Goal: Task Accomplishment & Management: Complete application form

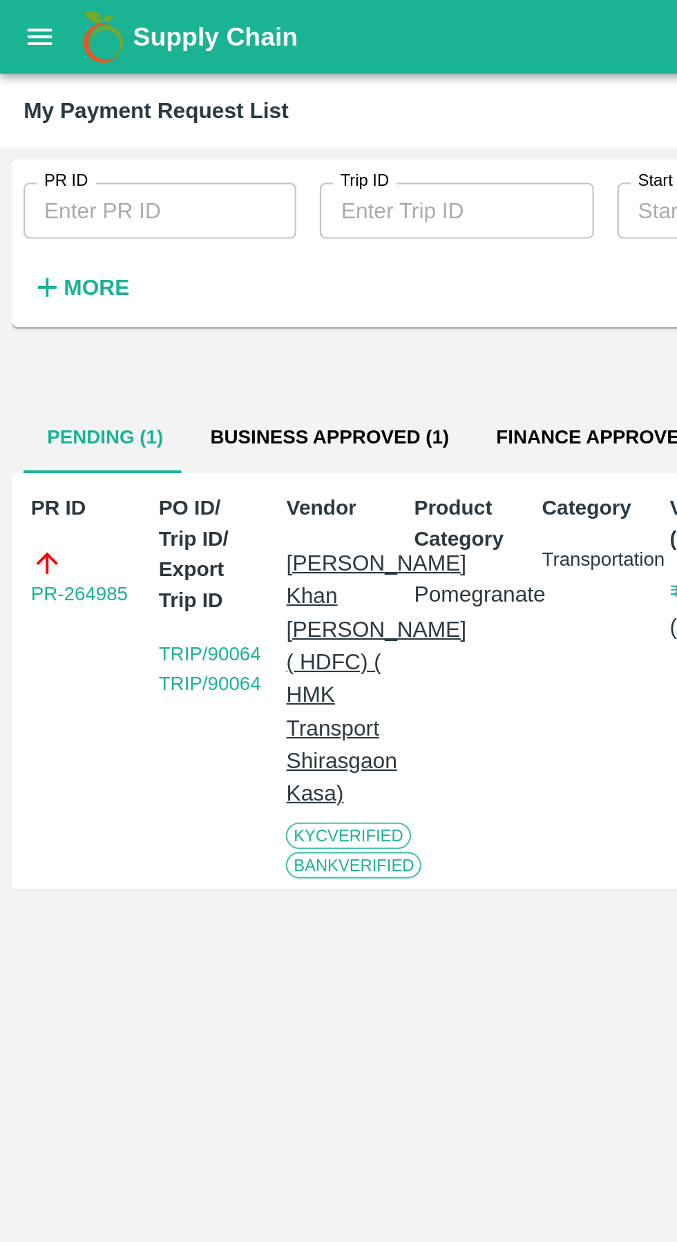
click at [18, 12] on icon "open drawer" at bounding box center [18, 17] width 15 height 15
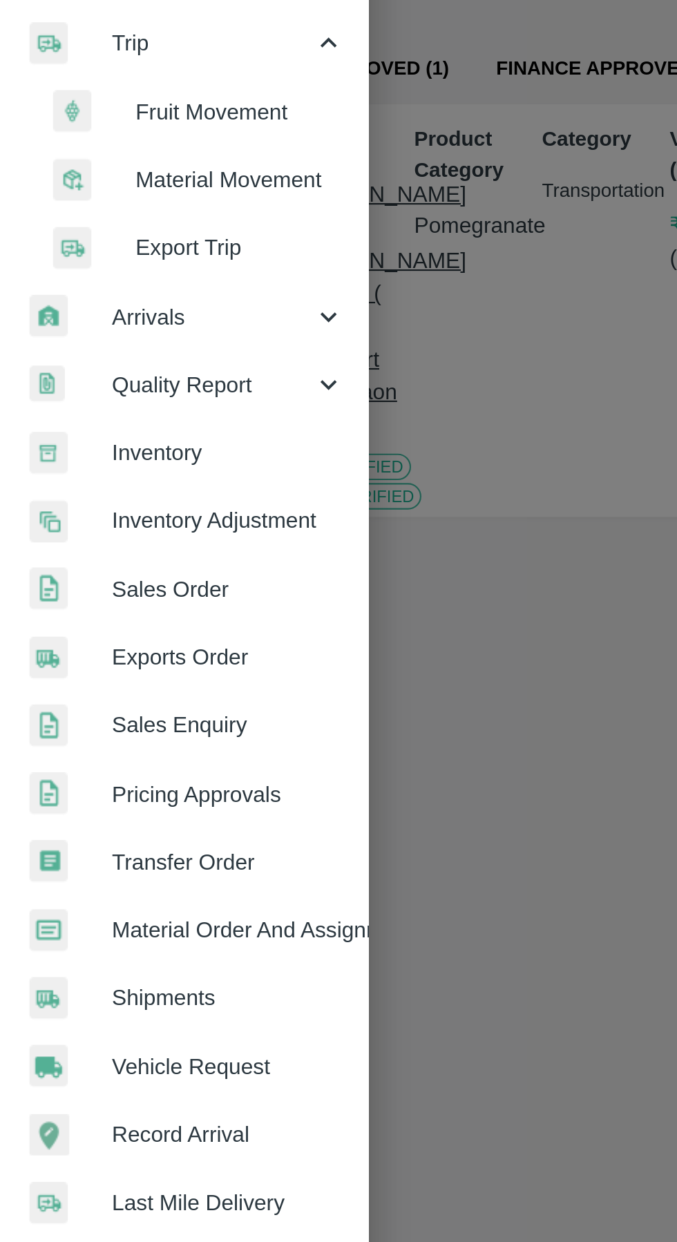
click at [133, 671] on span "Vehicle Request" at bounding box center [107, 672] width 109 height 15
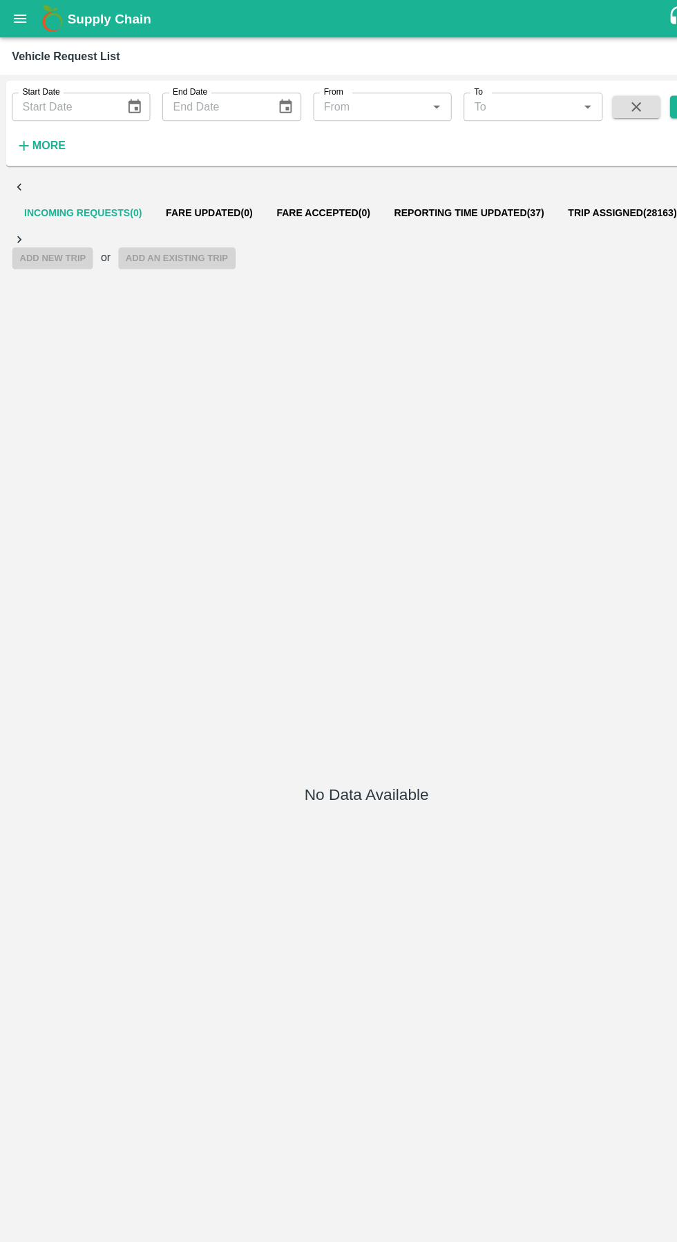
click at [451, 191] on span "Reporting Time Updated ( 37 )" at bounding box center [433, 196] width 139 height 11
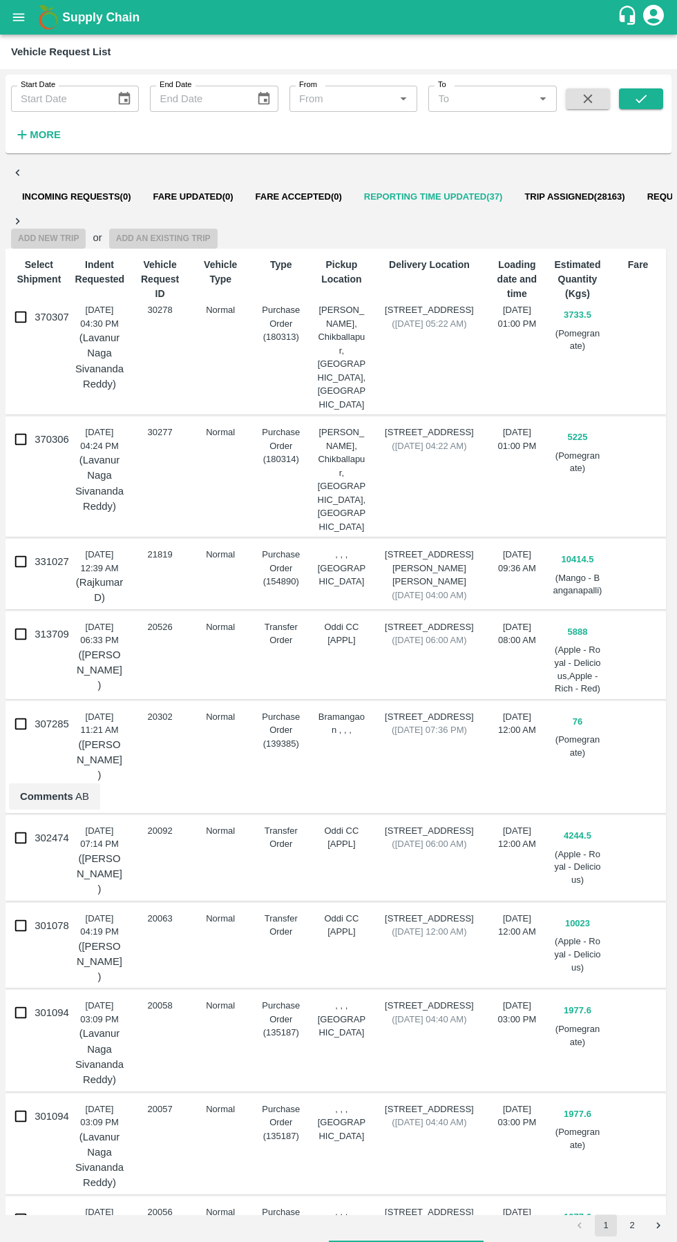
click at [26, 303] on input "370307" at bounding box center [21, 317] width 28 height 28
checkbox input "true"
click at [86, 229] on button "Add New Trip" at bounding box center [48, 239] width 75 height 20
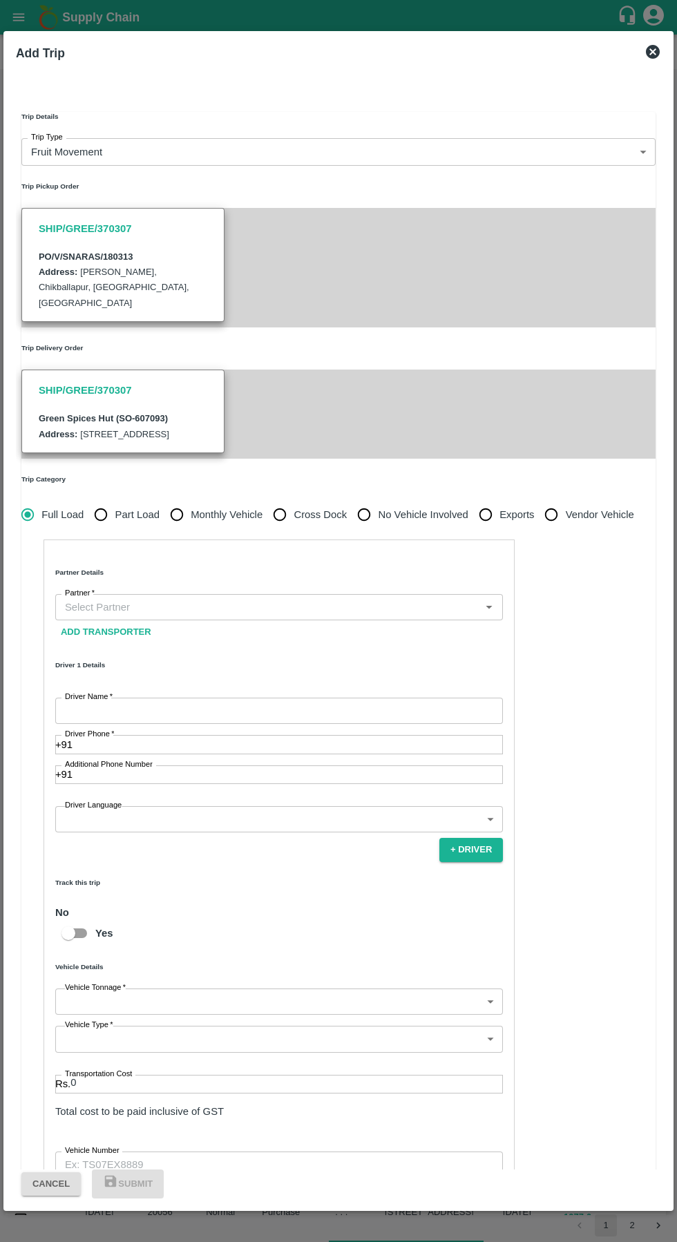
type input "3733.5"
type input "Normal"
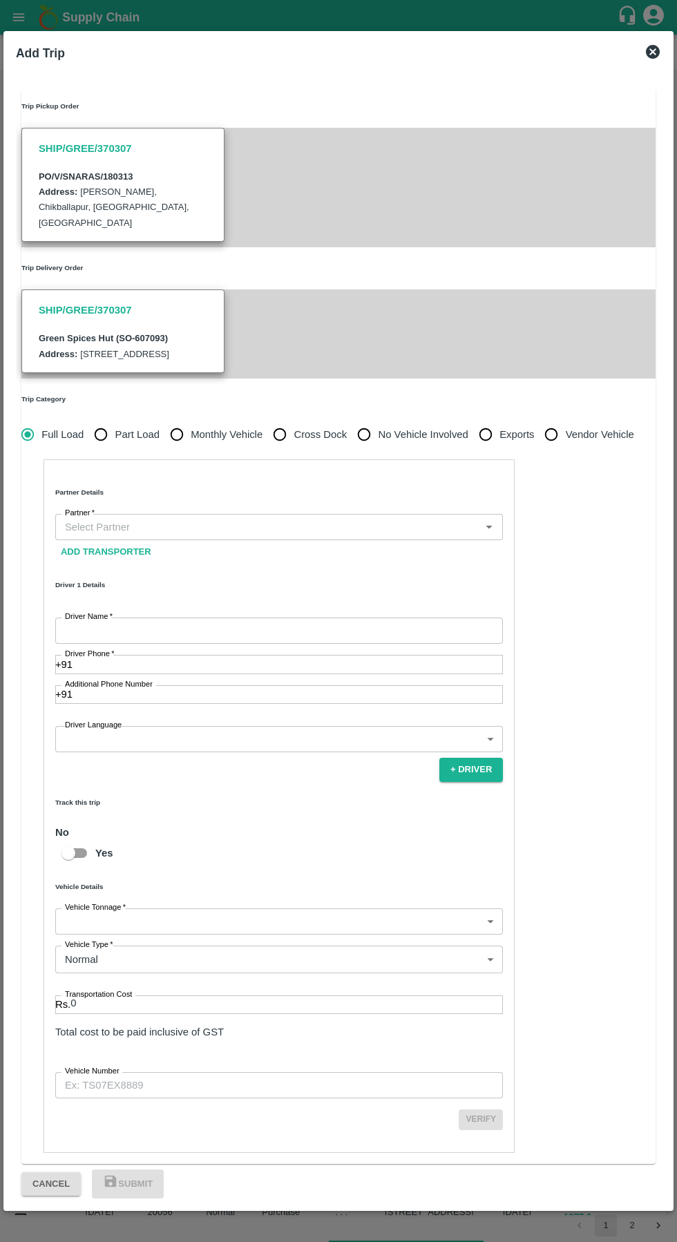
click at [172, 1072] on input "Vehicle Number" at bounding box center [279, 1085] width 448 height 26
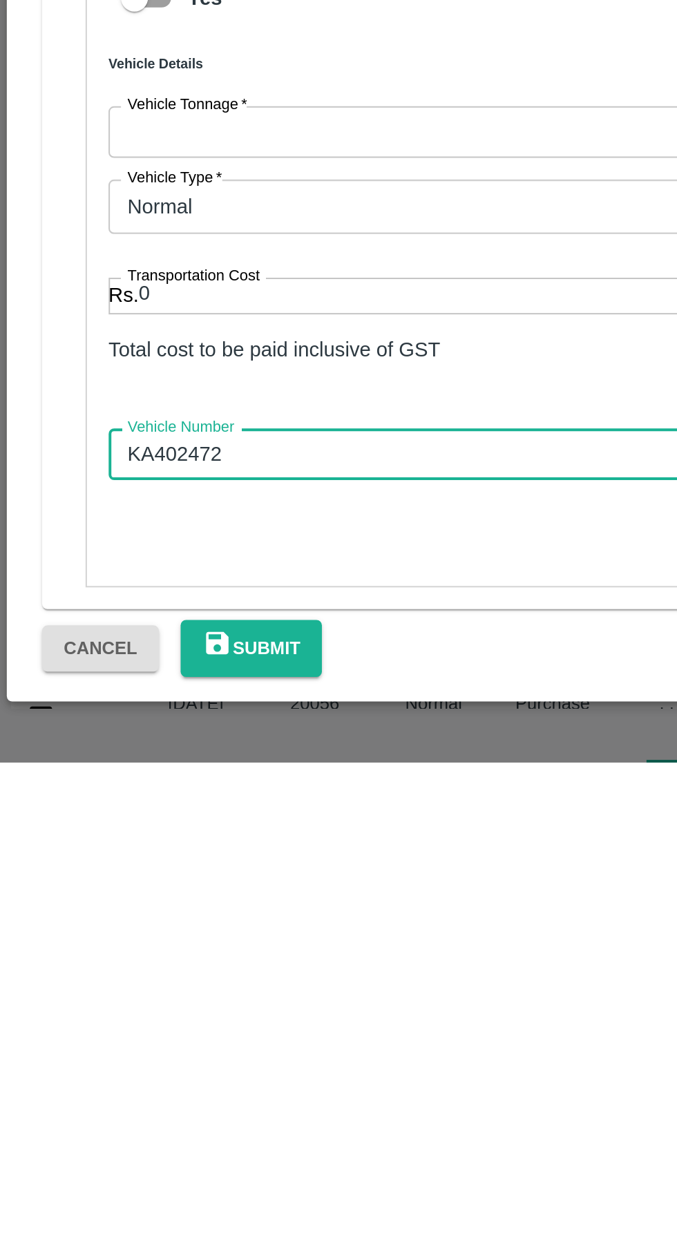
type input "KA402472"
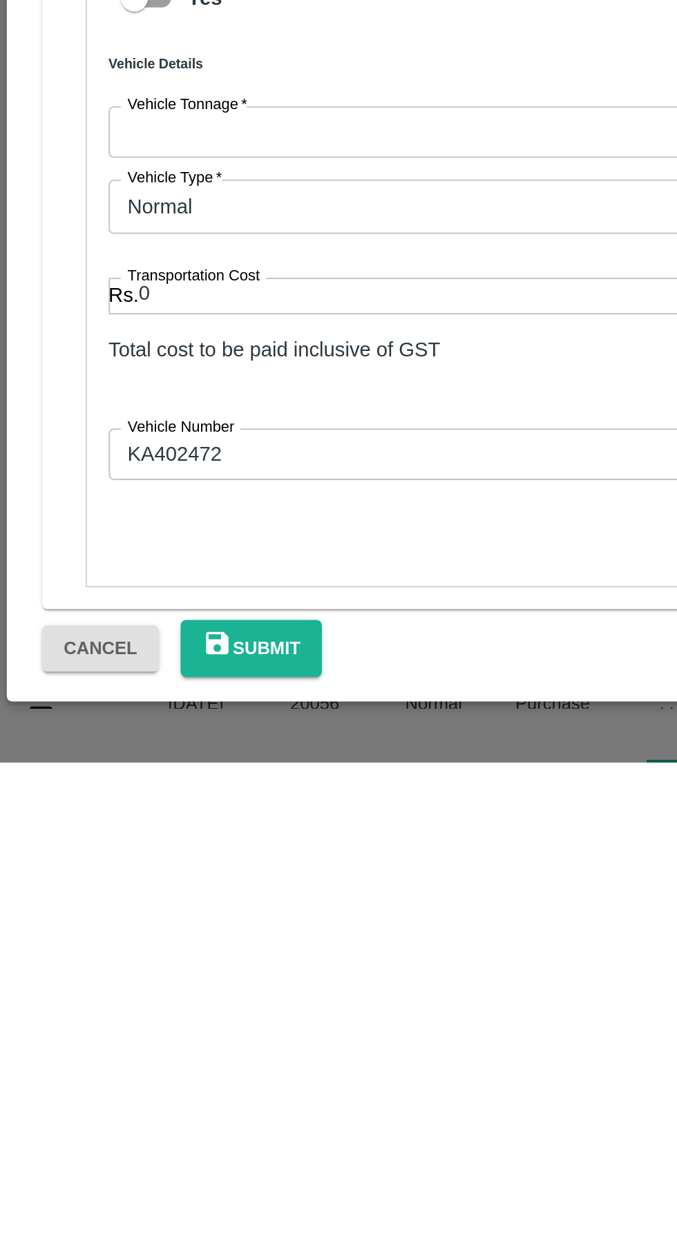
scroll to position [0, 0]
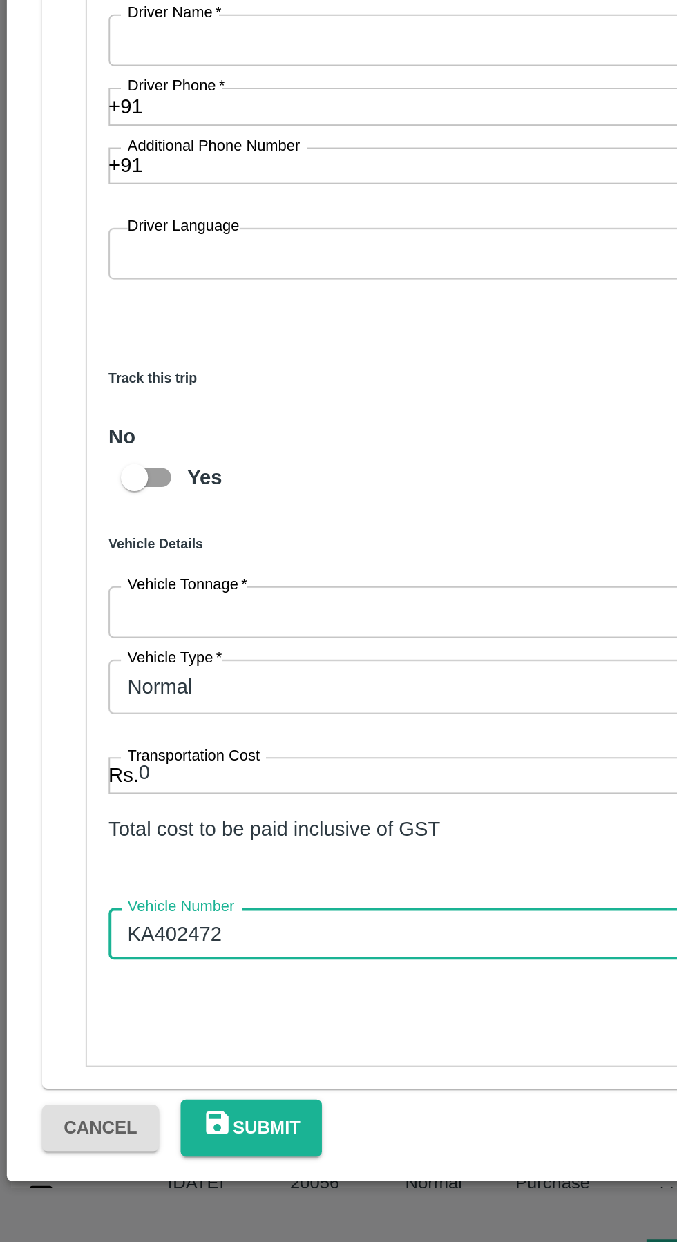
click at [132, 989] on label "Transportation Cost" at bounding box center [98, 994] width 67 height 11
click at [135, 996] on input "0" at bounding box center [286, 1005] width 433 height 19
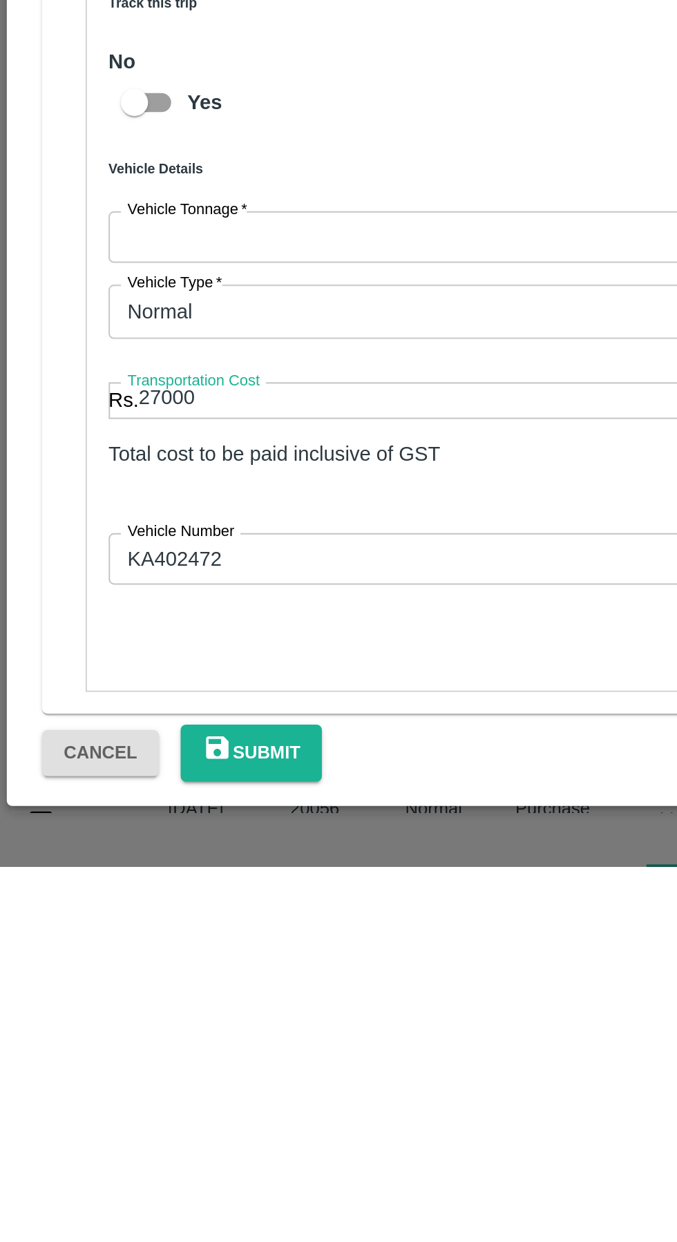
scroll to position [163, 0]
type input "27000"
click at [287, 990] on body "Supply Chain Vehicle Request List Start Date Start Date End Date End Date From …" at bounding box center [338, 621] width 677 height 1242
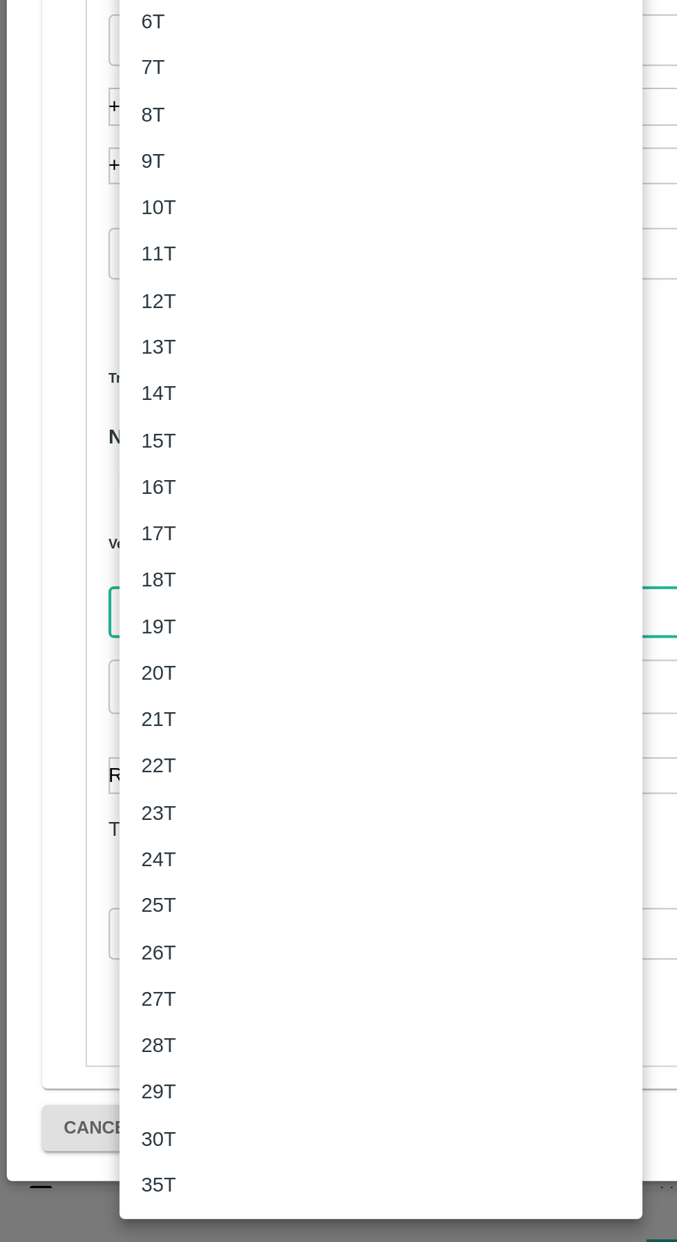
scroll to position [0, 0]
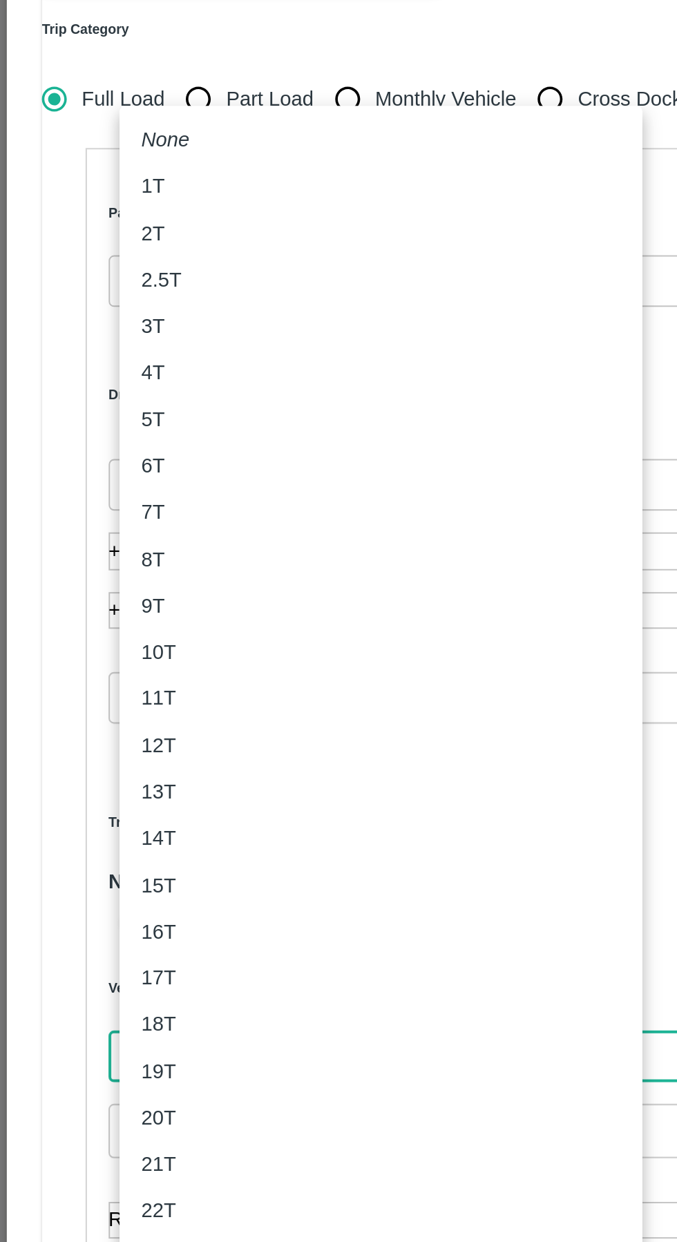
click at [105, 606] on li "5T" at bounding box center [194, 597] width 266 height 23
type input "5000"
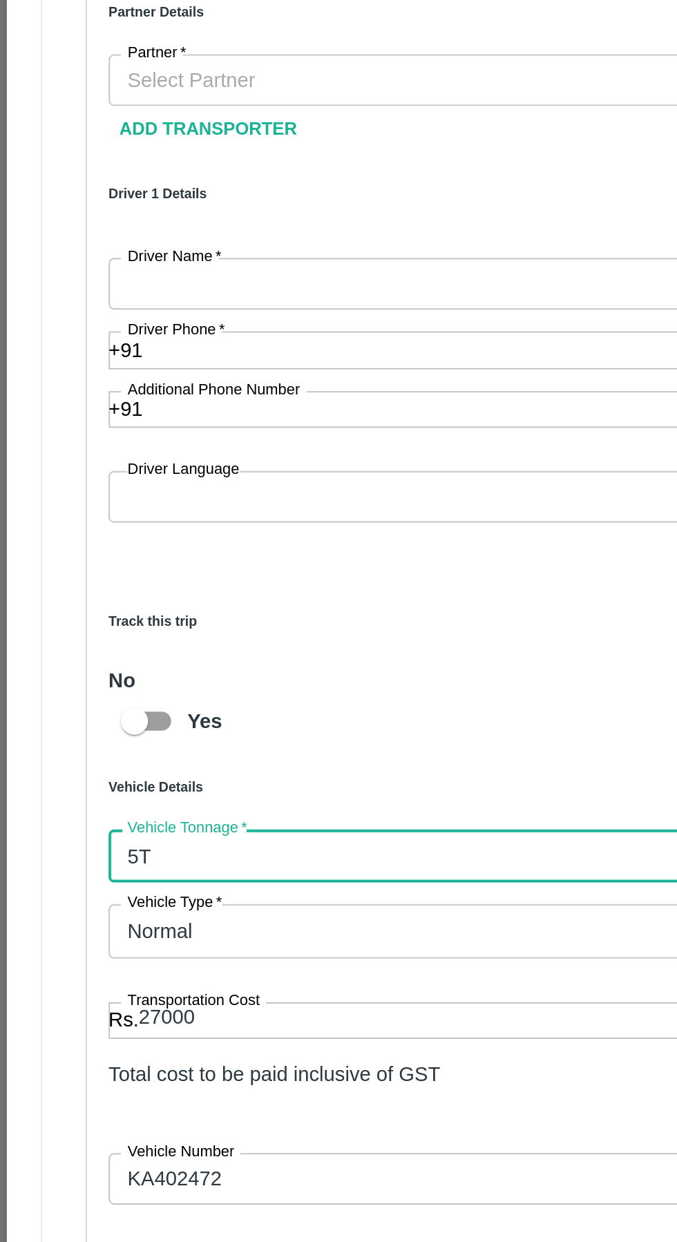
scroll to position [153, 0]
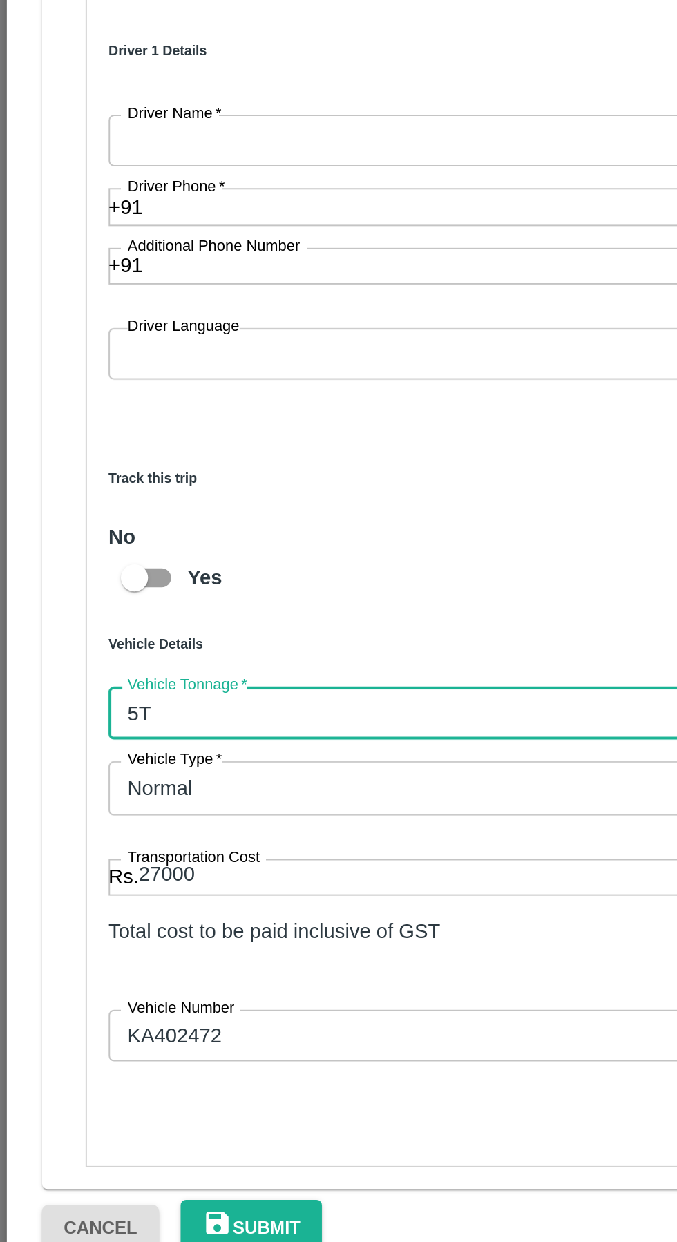
click at [158, 1015] on input "27000" at bounding box center [286, 1005] width 433 height 19
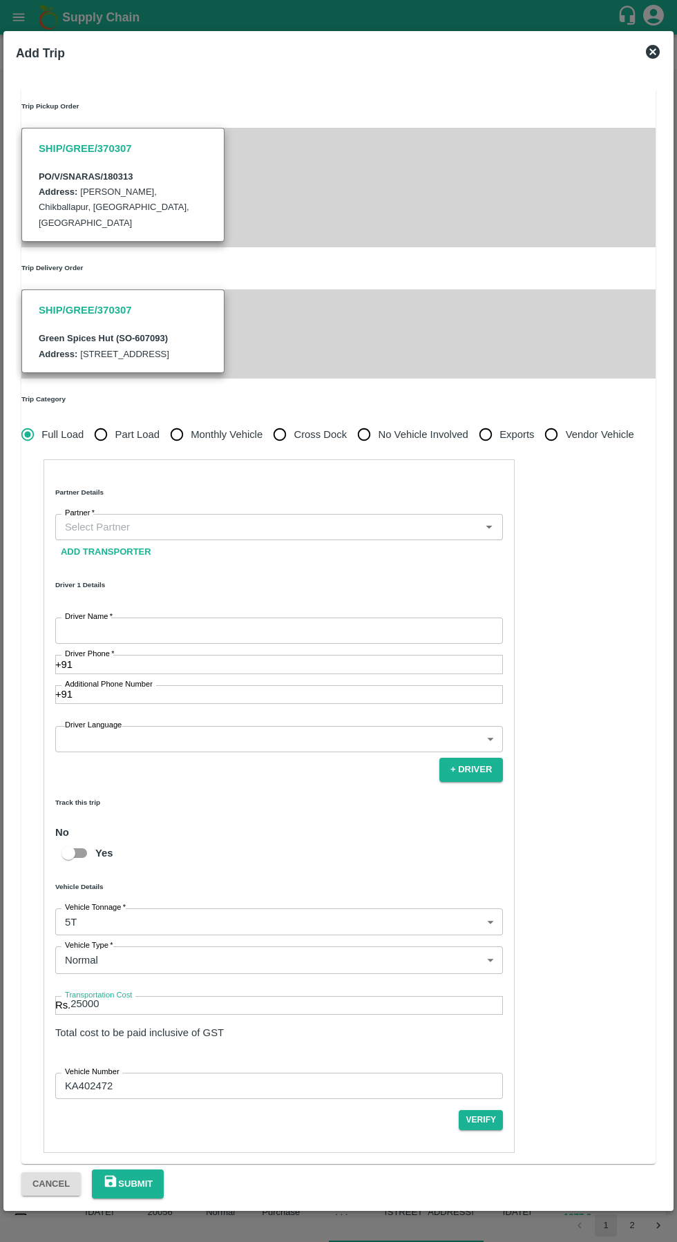
scroll to position [253, 0]
type input "25000"
click at [238, 536] on input "Partner   *" at bounding box center [267, 527] width 417 height 18
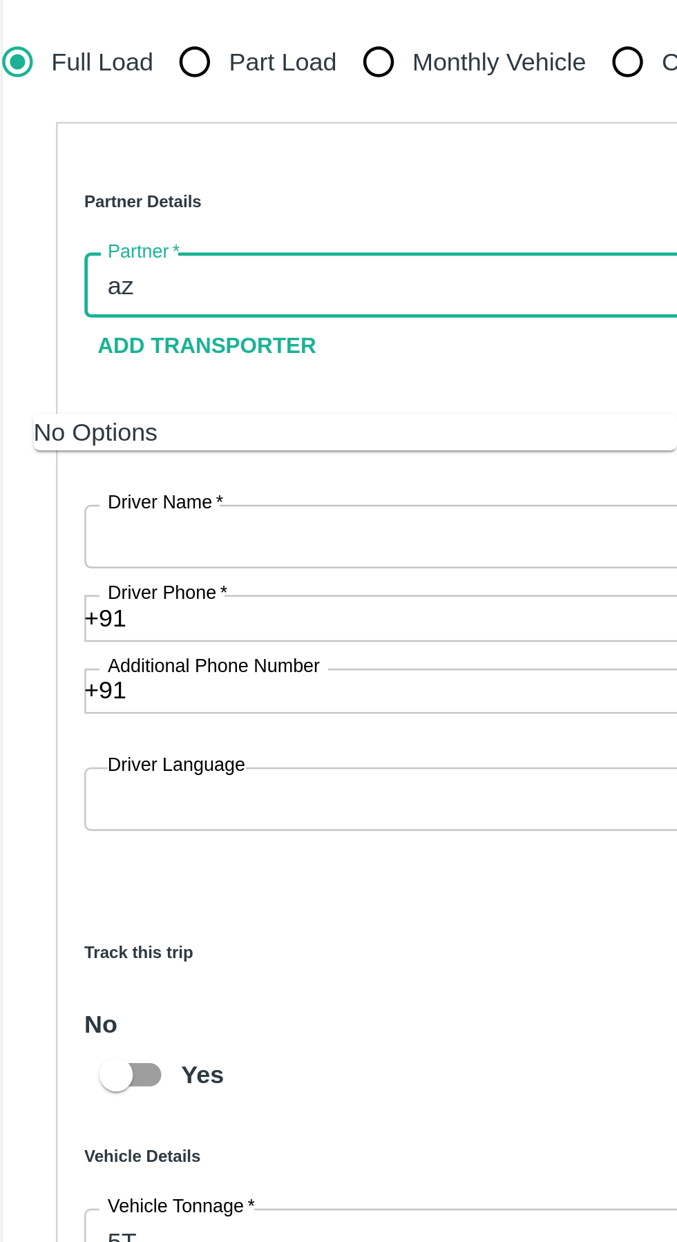
type input "a"
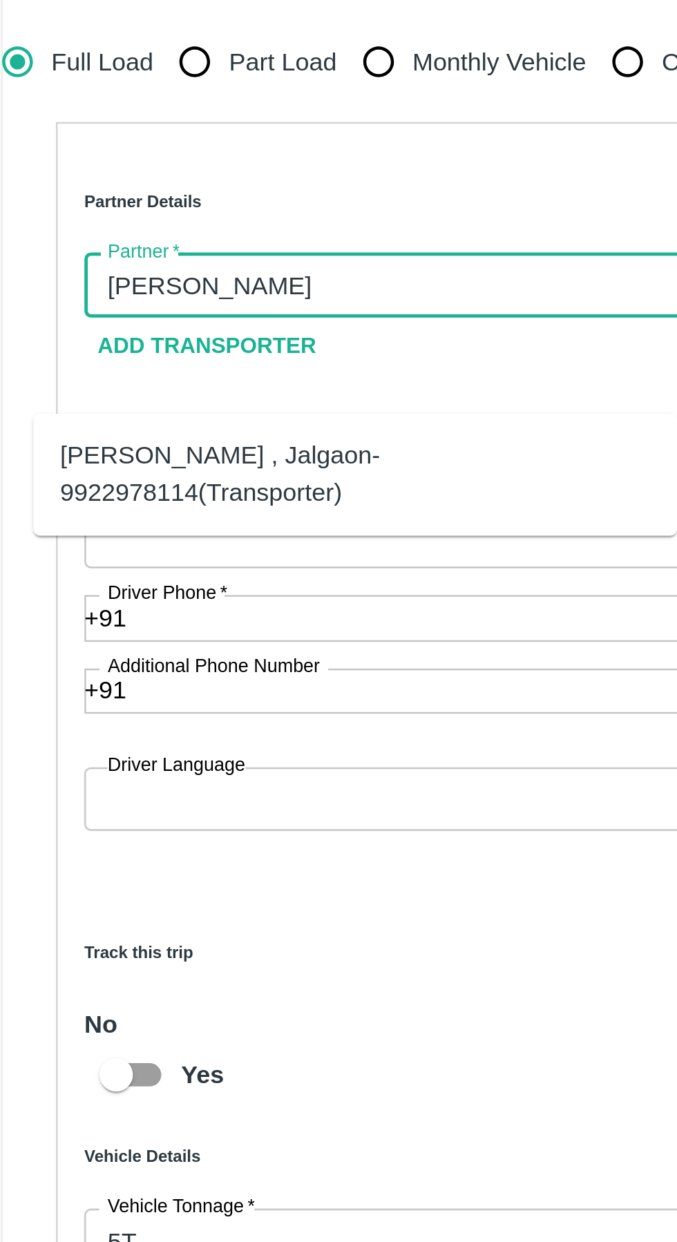
click at [75, 610] on div "[PERSON_NAME] , Jalgaon-9922978114(Transporter)" at bounding box center [168, 605] width 244 height 31
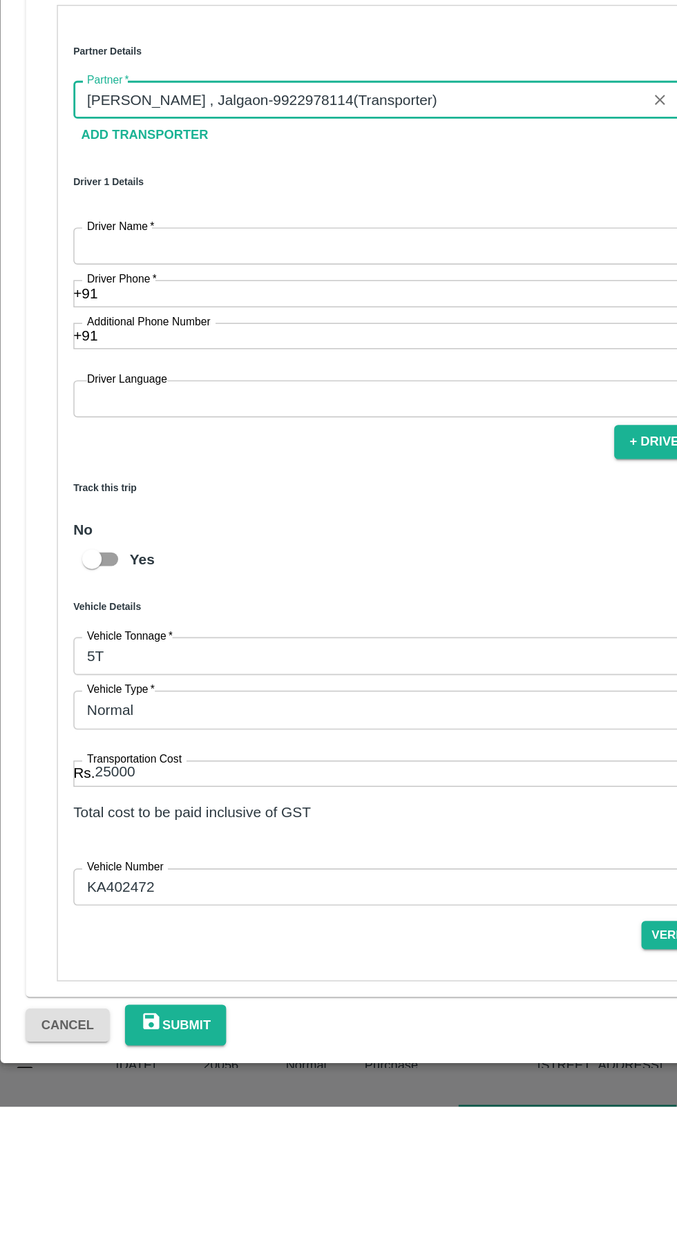
type input "[PERSON_NAME] , Jalgaon-9922978114(Transporter)"
click at [224, 644] on input "Driver Name   *" at bounding box center [279, 631] width 448 height 26
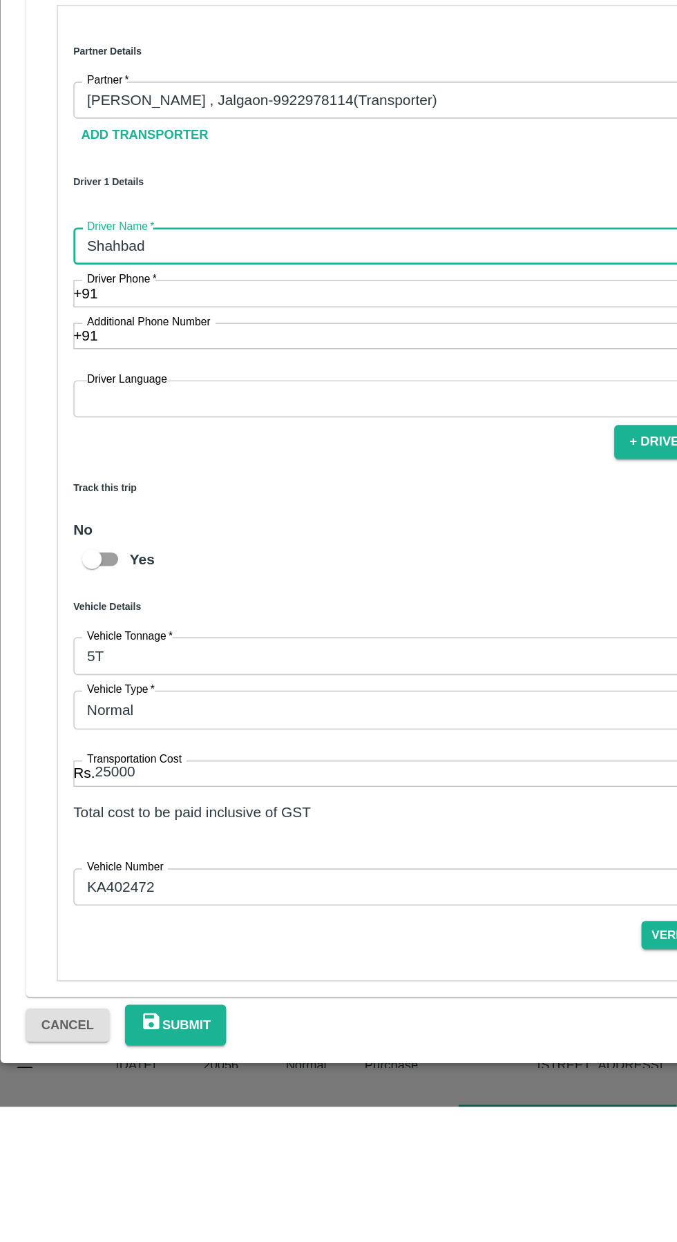
type input "Shahbad"
click at [180, 674] on input "Driver Phone   *" at bounding box center [288, 664] width 430 height 19
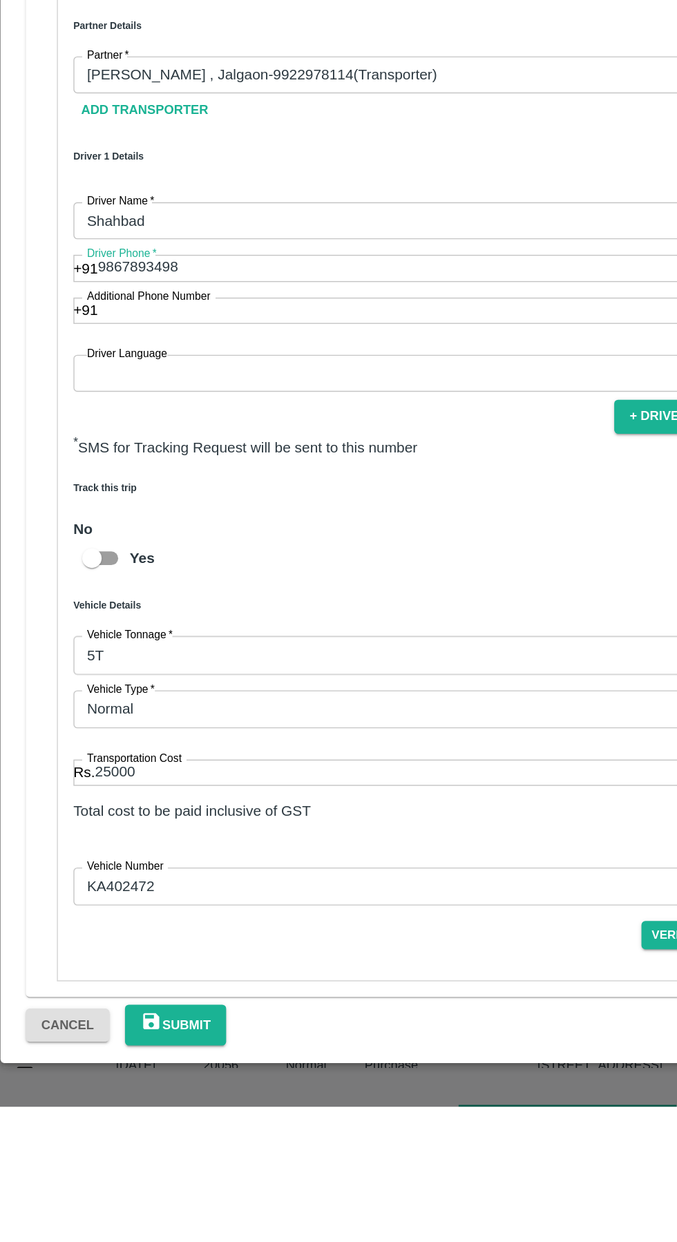
scroll to position [271, 0]
type input "9867893498"
click at [169, 773] on body "Supply Chain Vehicle Request List Start Date Start Date End Date End Date From …" at bounding box center [338, 621] width 677 height 1242
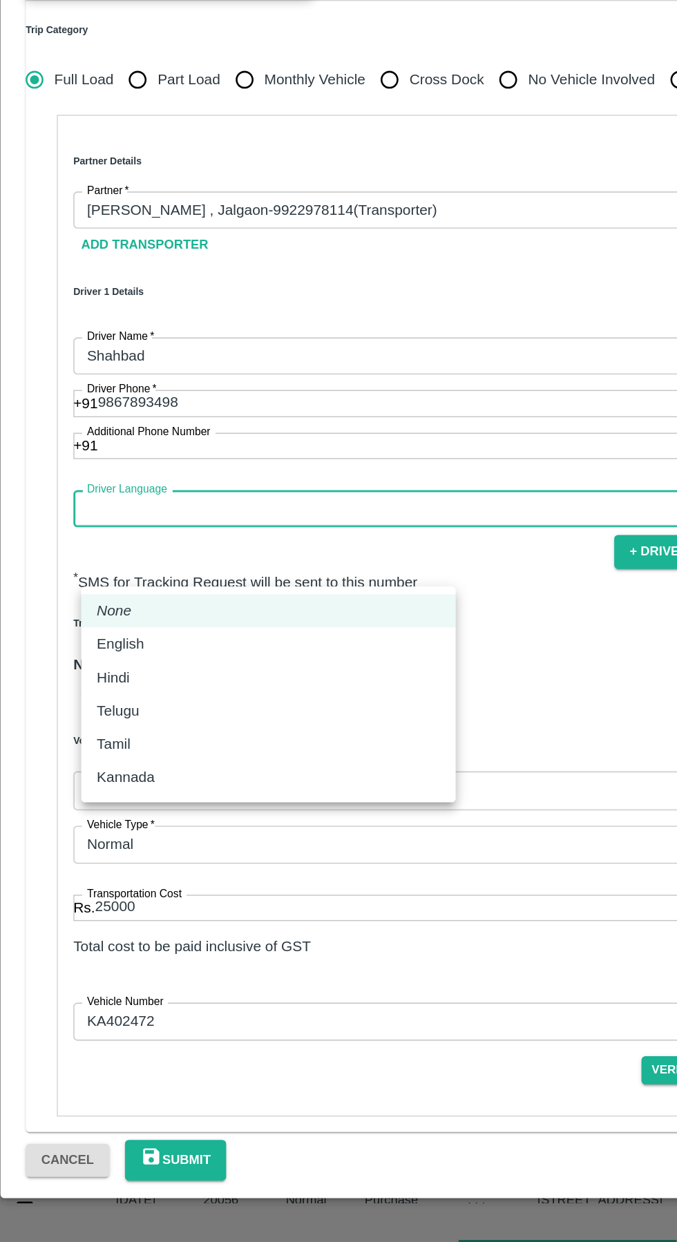
click at [102, 844] on div "Hindi" at bounding box center [87, 841] width 30 height 15
type input "hi"
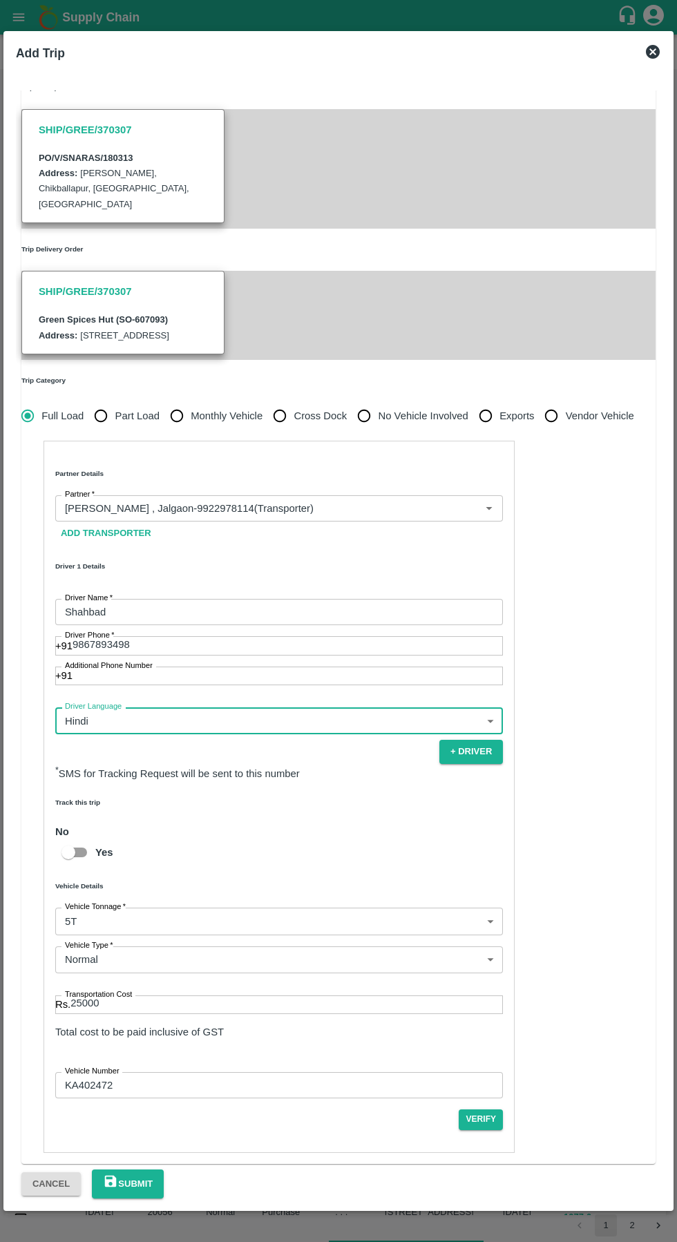
scroll to position [263, 0]
click at [117, 1179] on icon "submit" at bounding box center [111, 1182] width 12 height 12
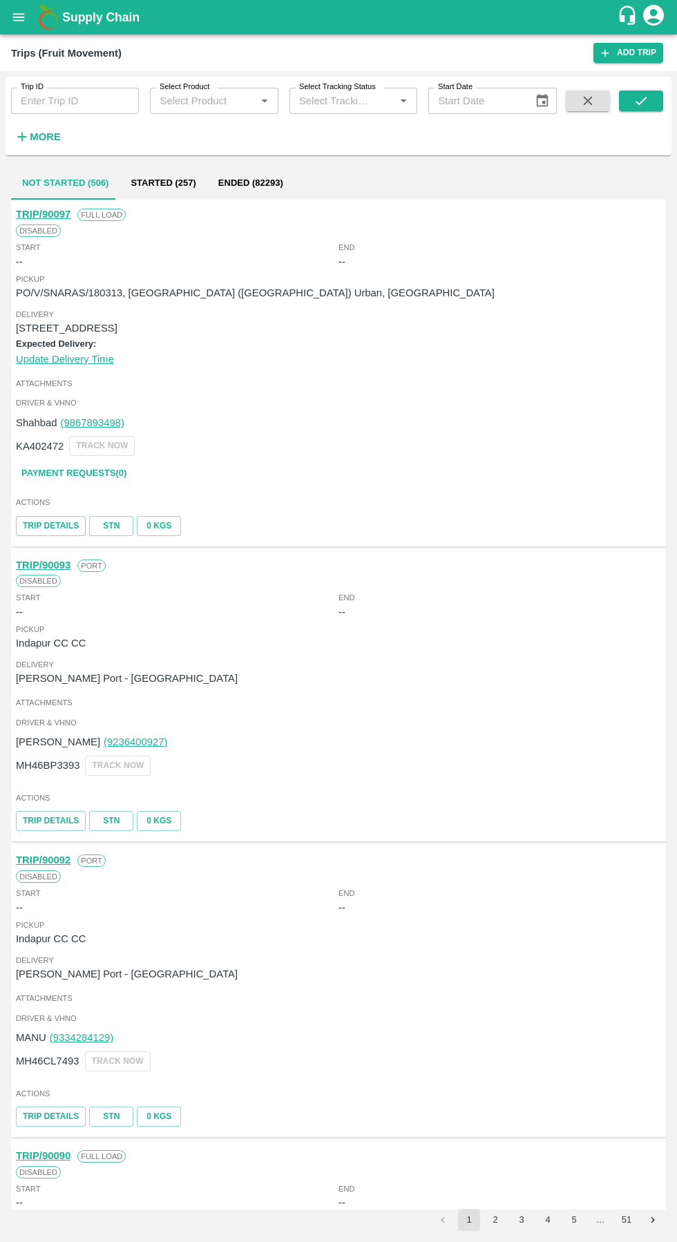
click at [19, 17] on icon "open drawer" at bounding box center [19, 17] width 12 height 8
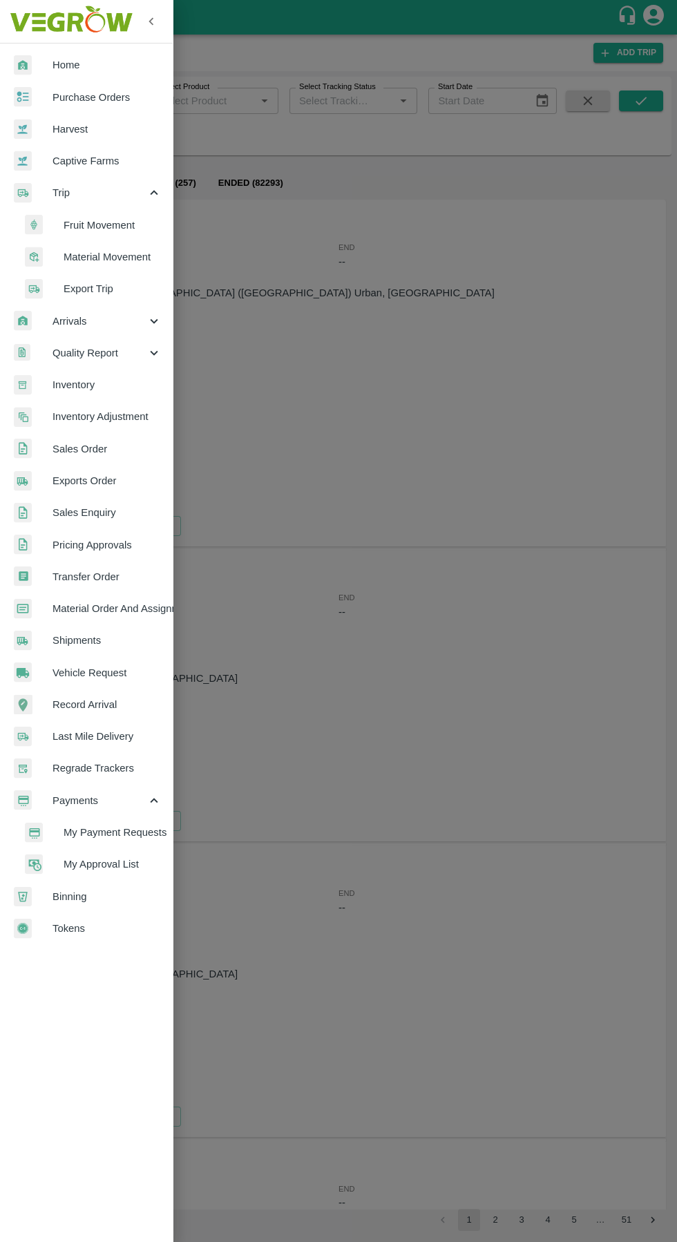
click at [104, 833] on span "My Payment Requests" at bounding box center [113, 832] width 98 height 15
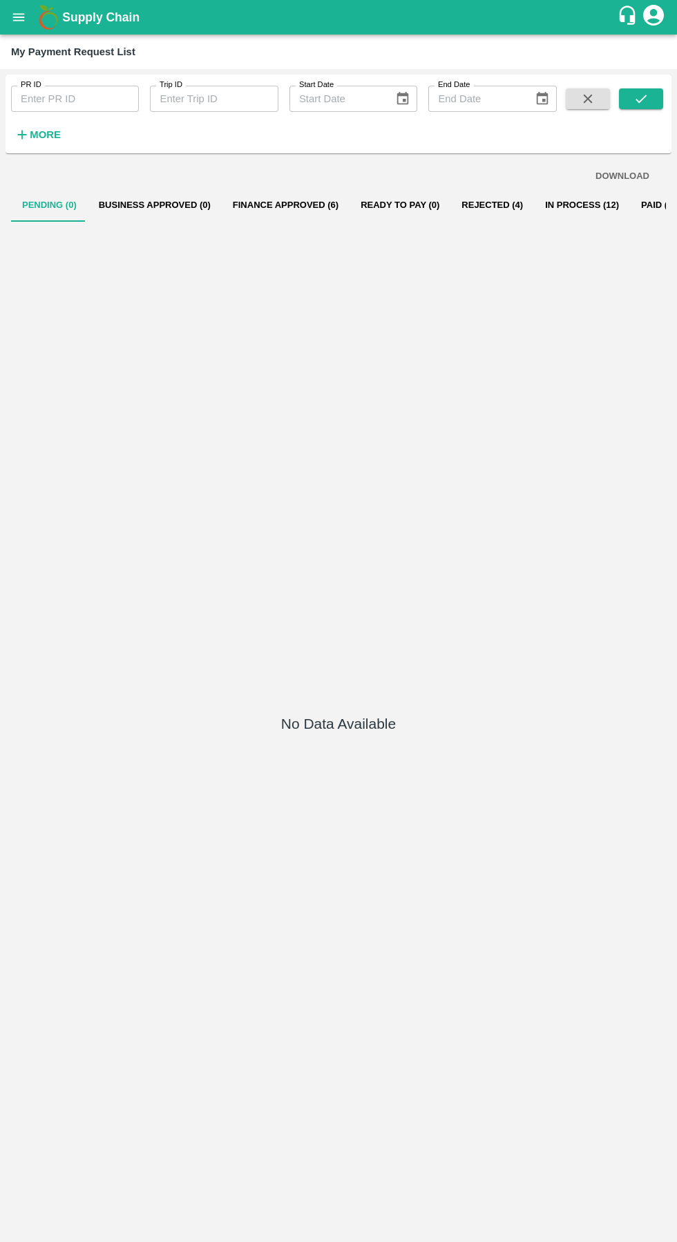
click at [19, 17] on icon "open drawer" at bounding box center [19, 17] width 12 height 8
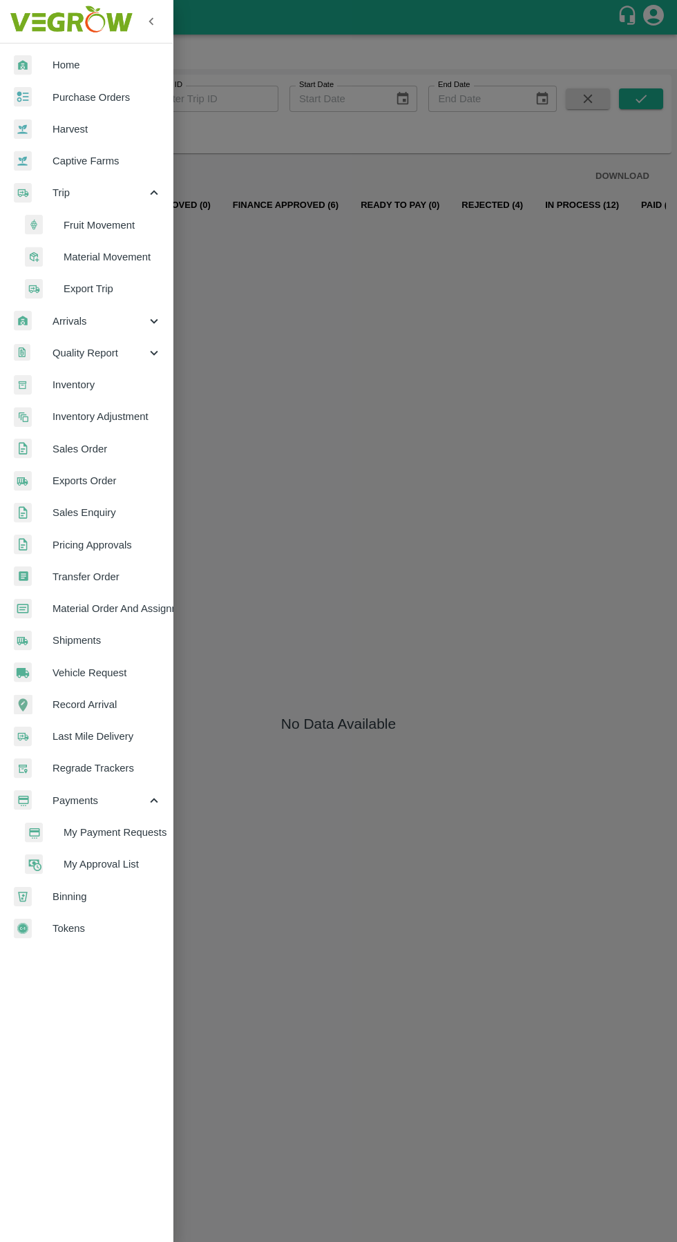
click at [74, 673] on span "Vehicle Request" at bounding box center [107, 672] width 109 height 15
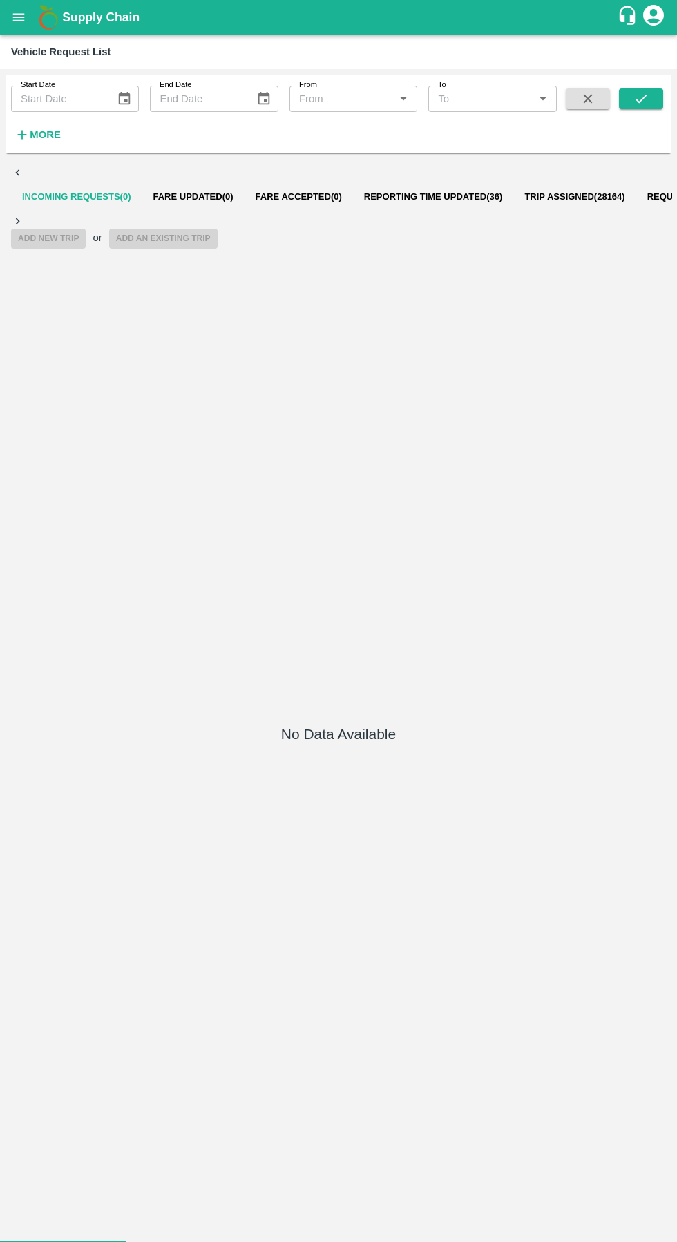
click at [442, 189] on button "Reporting Time Updated ( 36 )" at bounding box center [433, 196] width 161 height 33
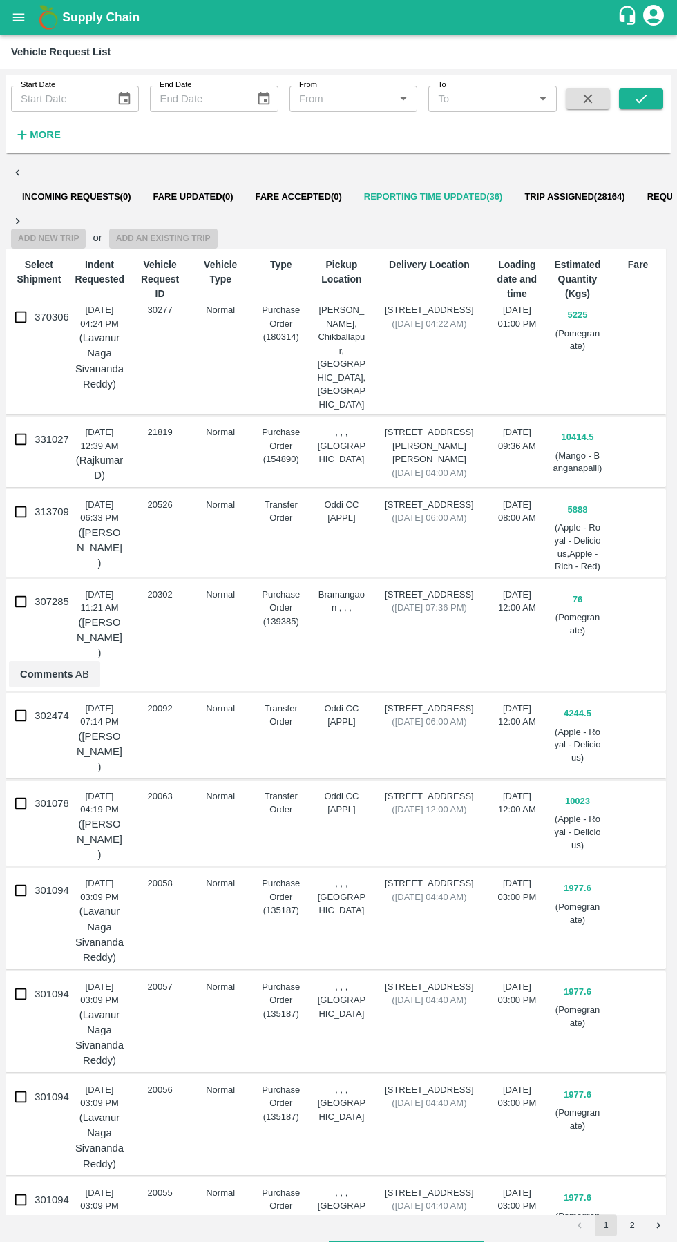
click at [27, 303] on input "370306" at bounding box center [21, 317] width 28 height 28
checkbox input "true"
click at [86, 229] on button "Add New Trip" at bounding box center [48, 239] width 75 height 20
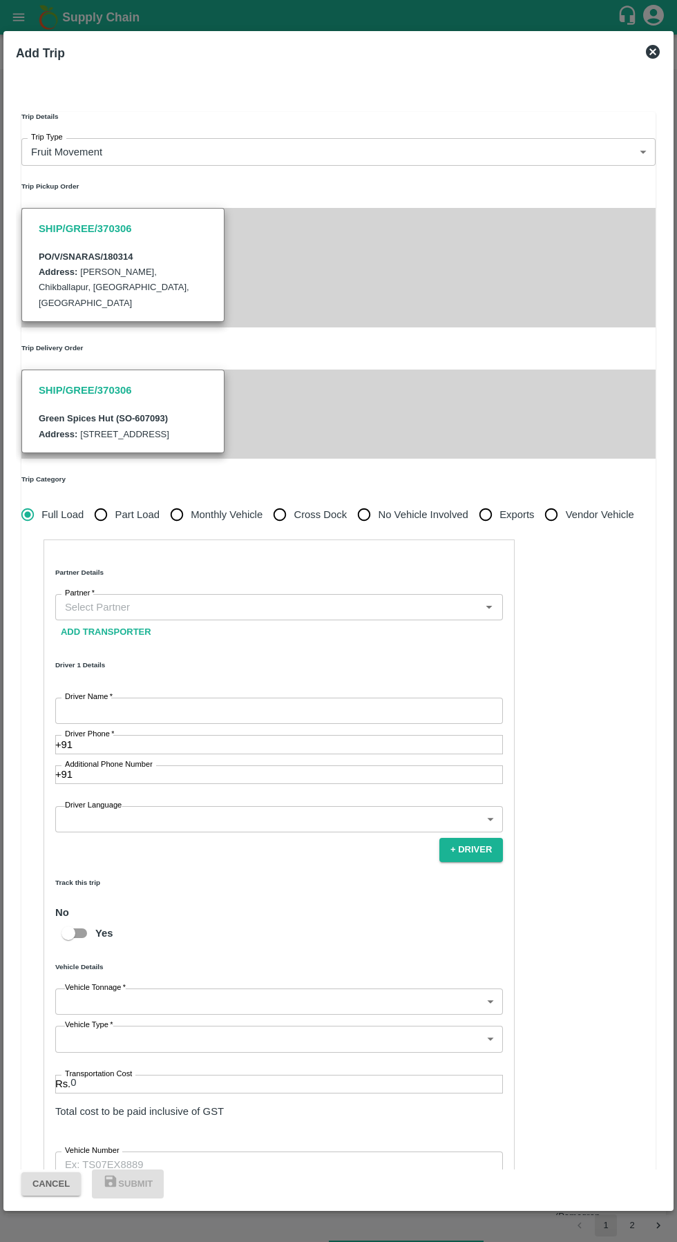
type input "5225"
type input "Normal"
click at [129, 616] on input "Partner   *" at bounding box center [267, 607] width 417 height 18
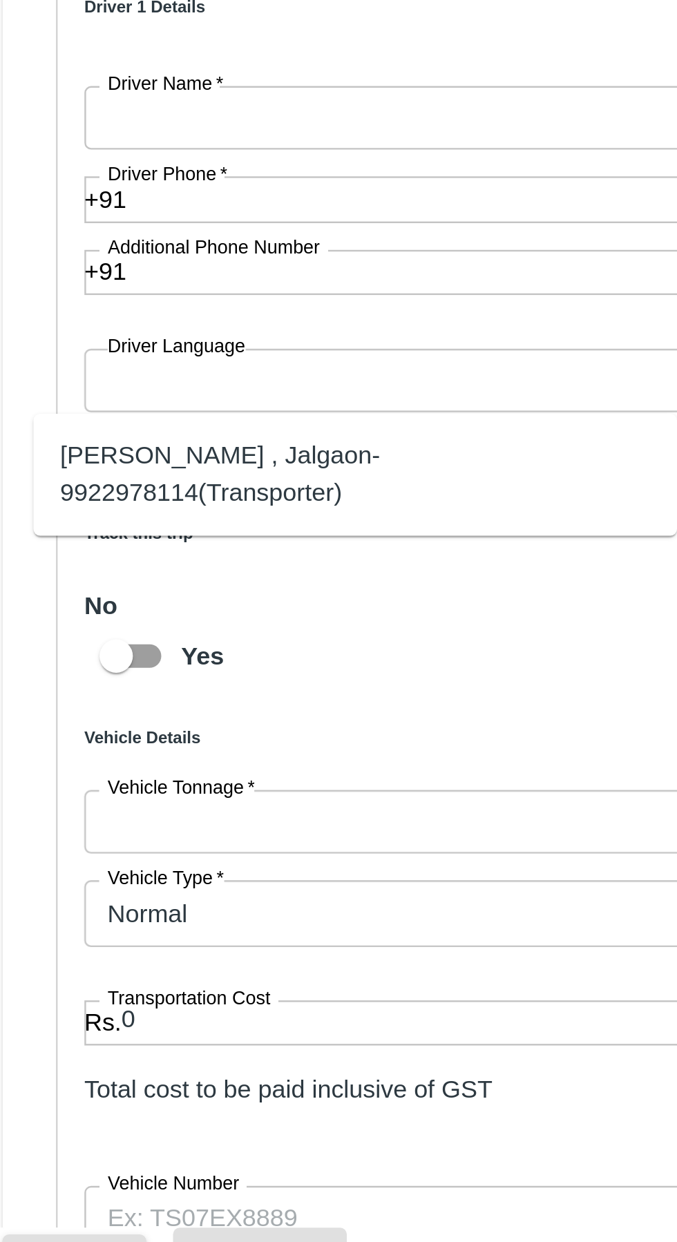
click at [73, 856] on div "[PERSON_NAME] , Jalgaon-9922978114(Transporter)" at bounding box center [168, 858] width 244 height 31
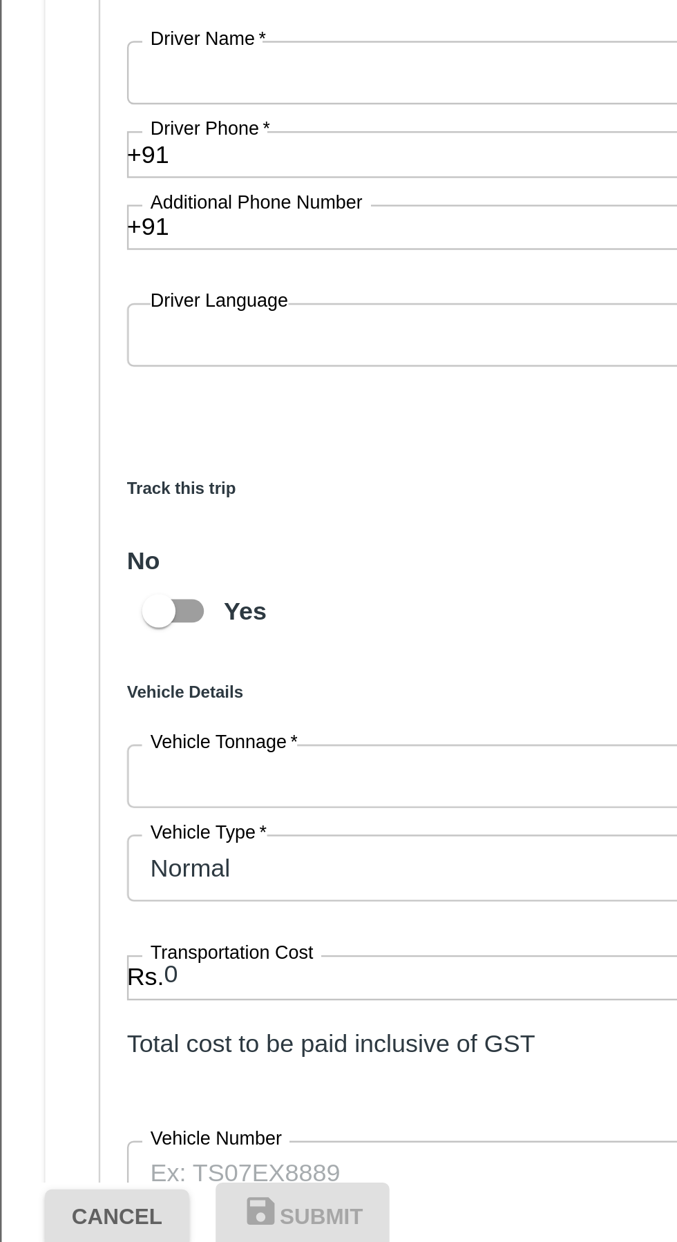
type input "[PERSON_NAME] , Jalgaon-9922978114(Transporter)"
click at [156, 724] on input "Driver Name   *" at bounding box center [279, 711] width 448 height 26
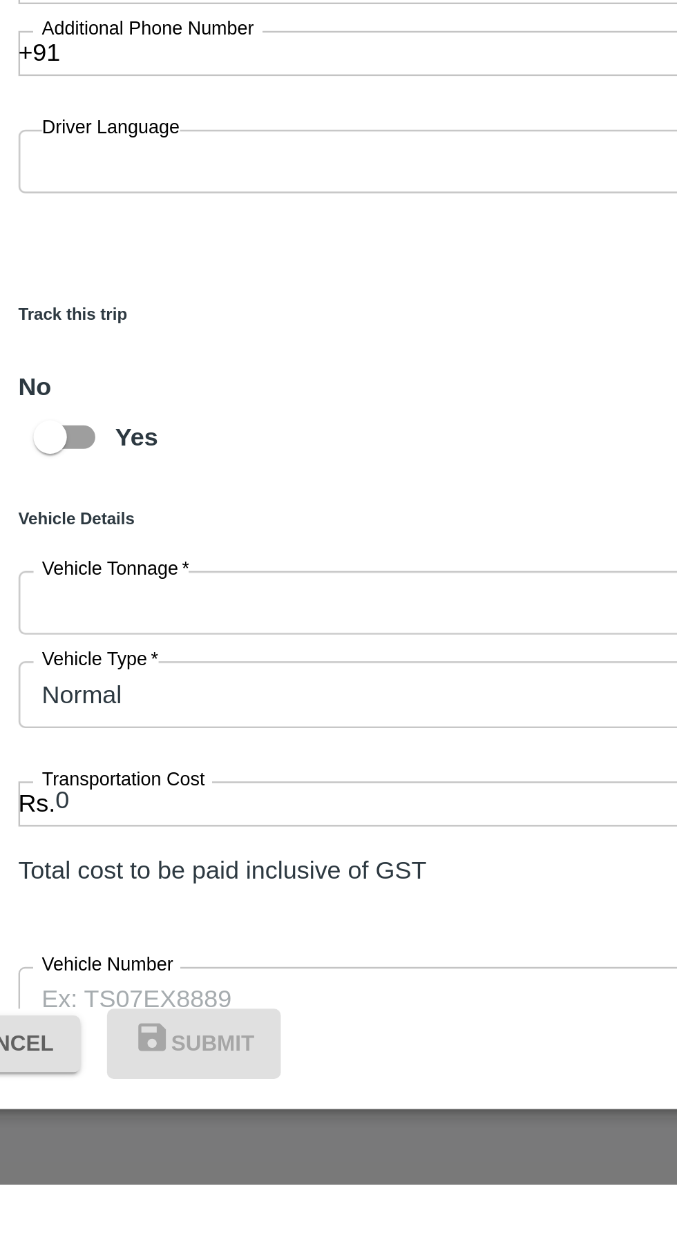
type input "Shankar"
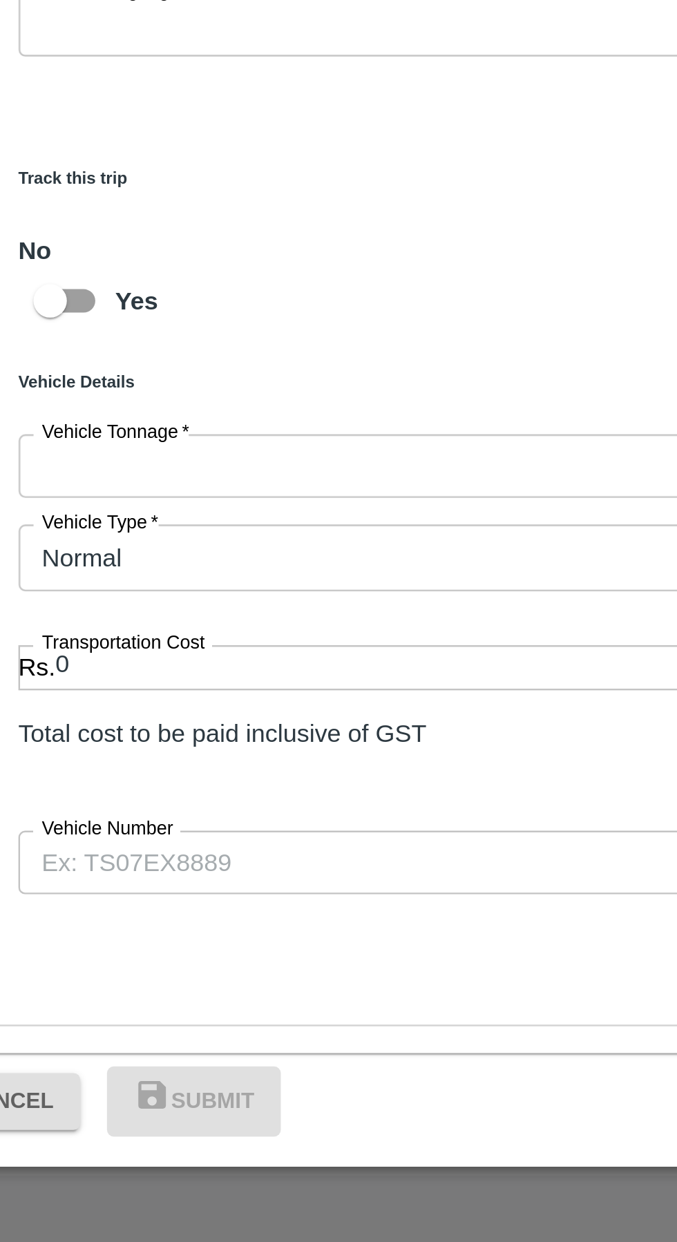
scroll to position [253, 0]
click at [144, 1072] on input "Vehicle Number" at bounding box center [279, 1085] width 448 height 26
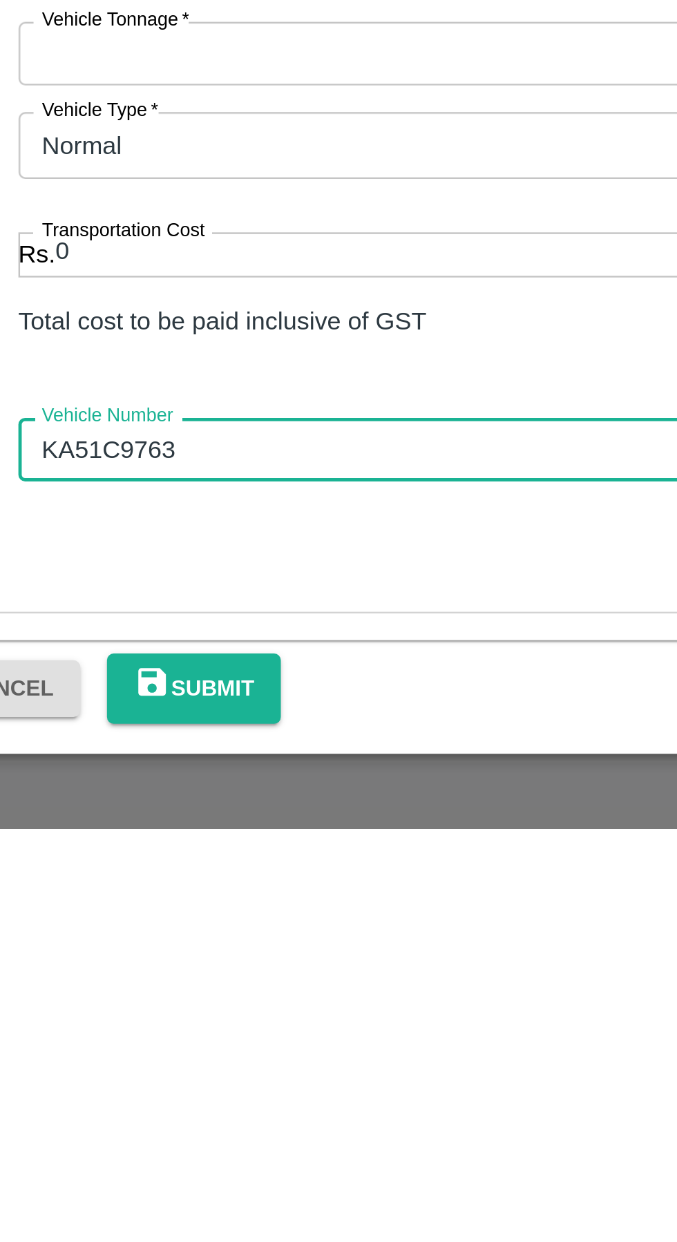
type input "KA51C9763"
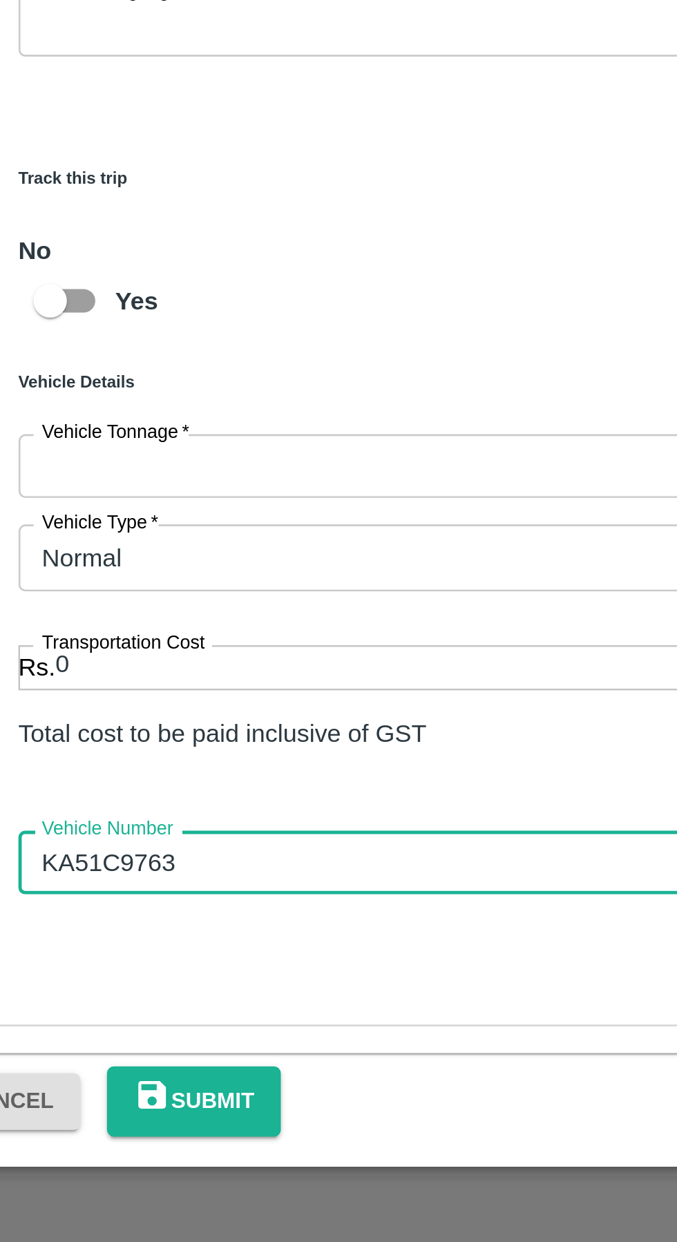
click at [113, 808] on h6 "Track this trip" at bounding box center [279, 803] width 448 height 10
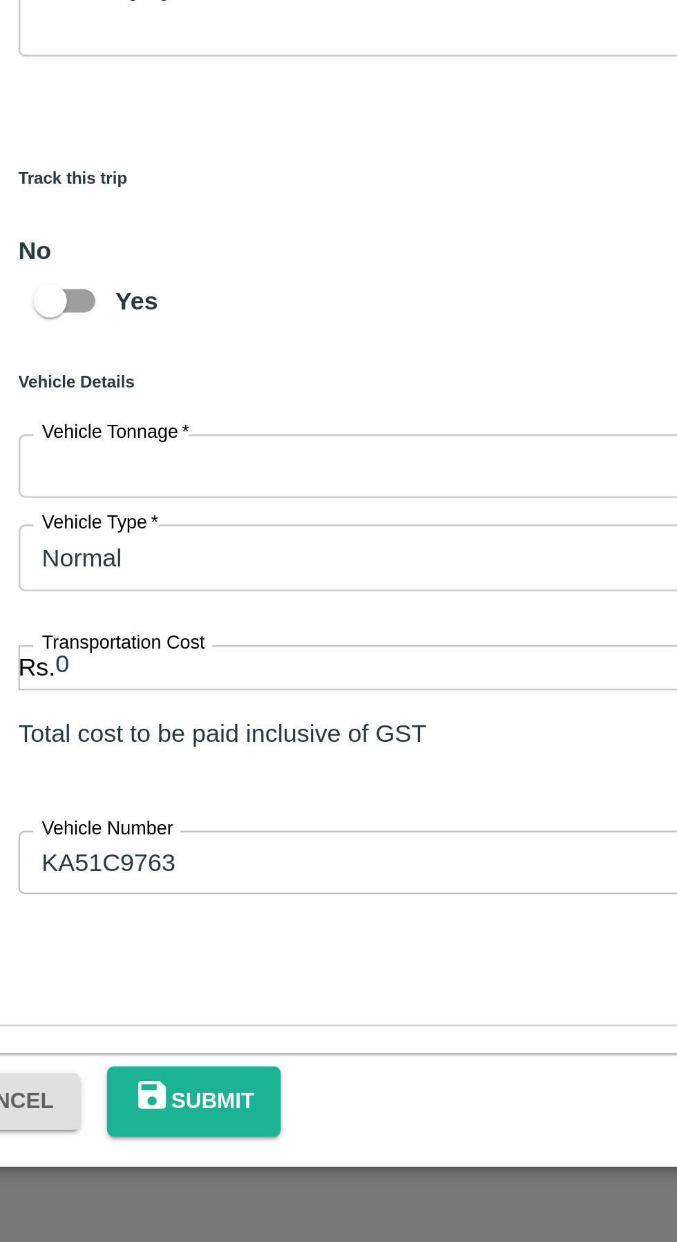
click at [149, 996] on input "0" at bounding box center [286, 1005] width 433 height 19
type input "32000"
click at [203, 905] on body "Supply Chain Vehicle Request List Start Date Start Date End Date End Date From …" at bounding box center [338, 621] width 677 height 1242
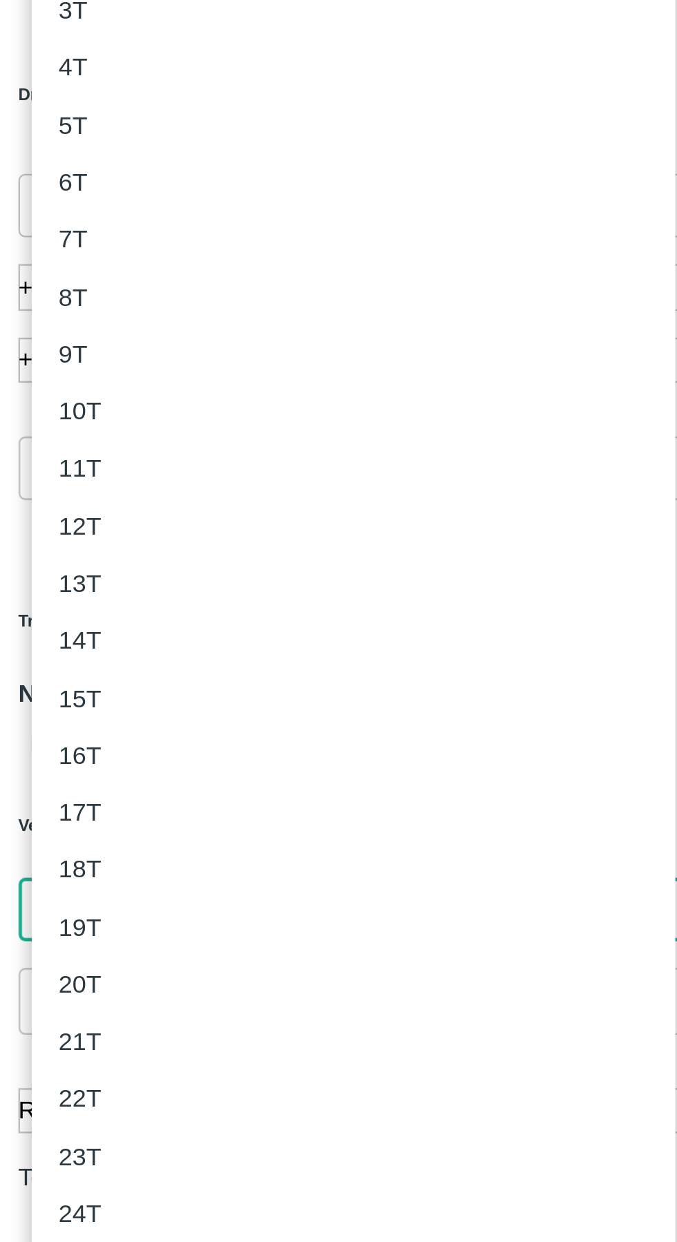
click at [91, 647] on div "7T" at bounding box center [81, 644] width 19 height 15
type input "7000"
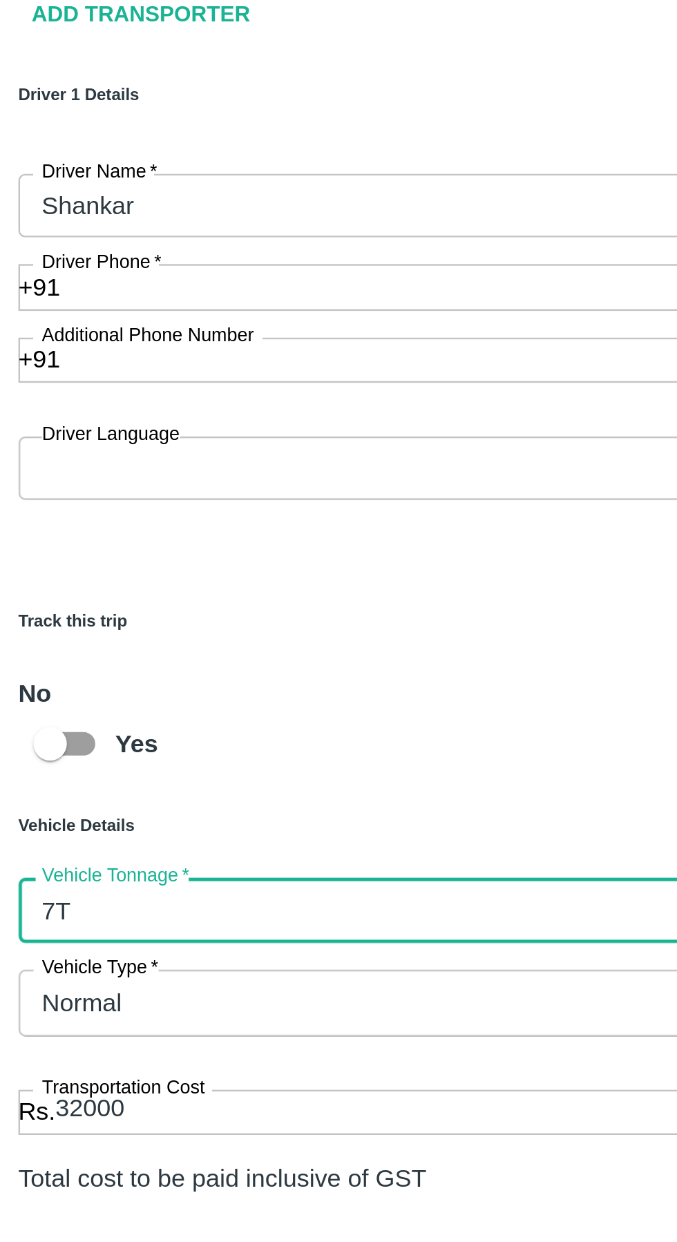
click at [197, 790] on body "Supply Chain Vehicle Request List Start Date Start Date End Date End Date From …" at bounding box center [338, 621] width 677 height 1242
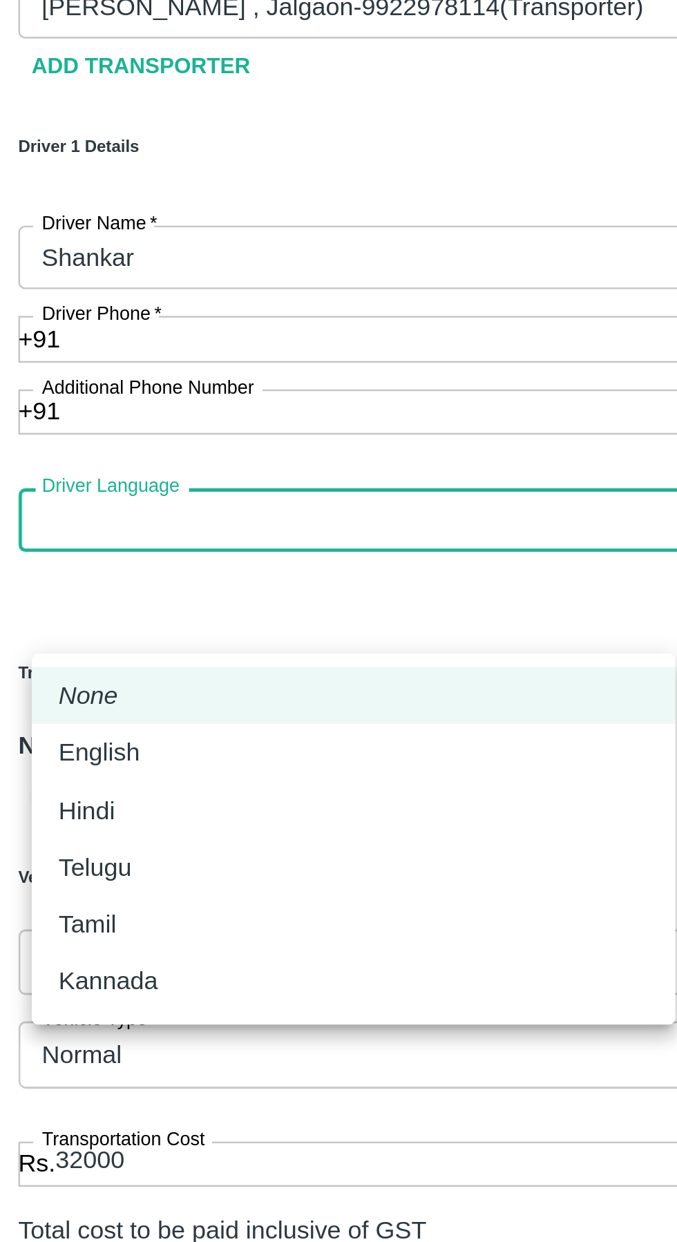
click at [102, 856] on div "Hindi" at bounding box center [87, 859] width 30 height 15
type input "hi"
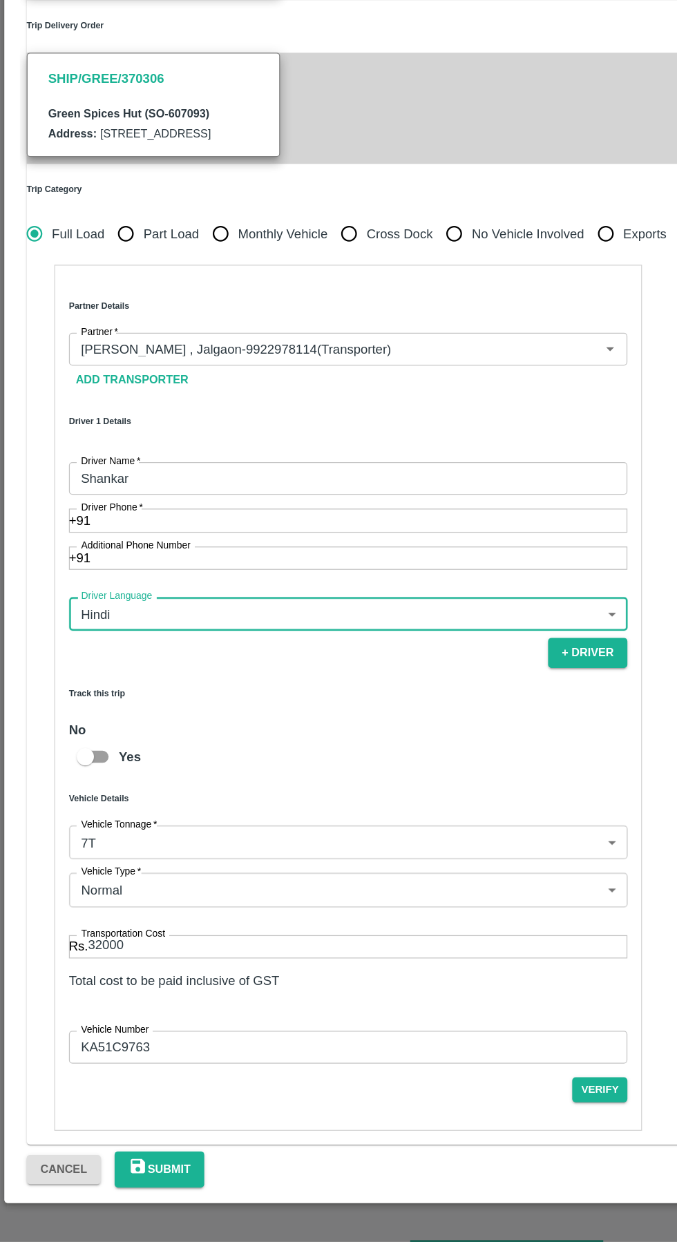
scroll to position [0, 0]
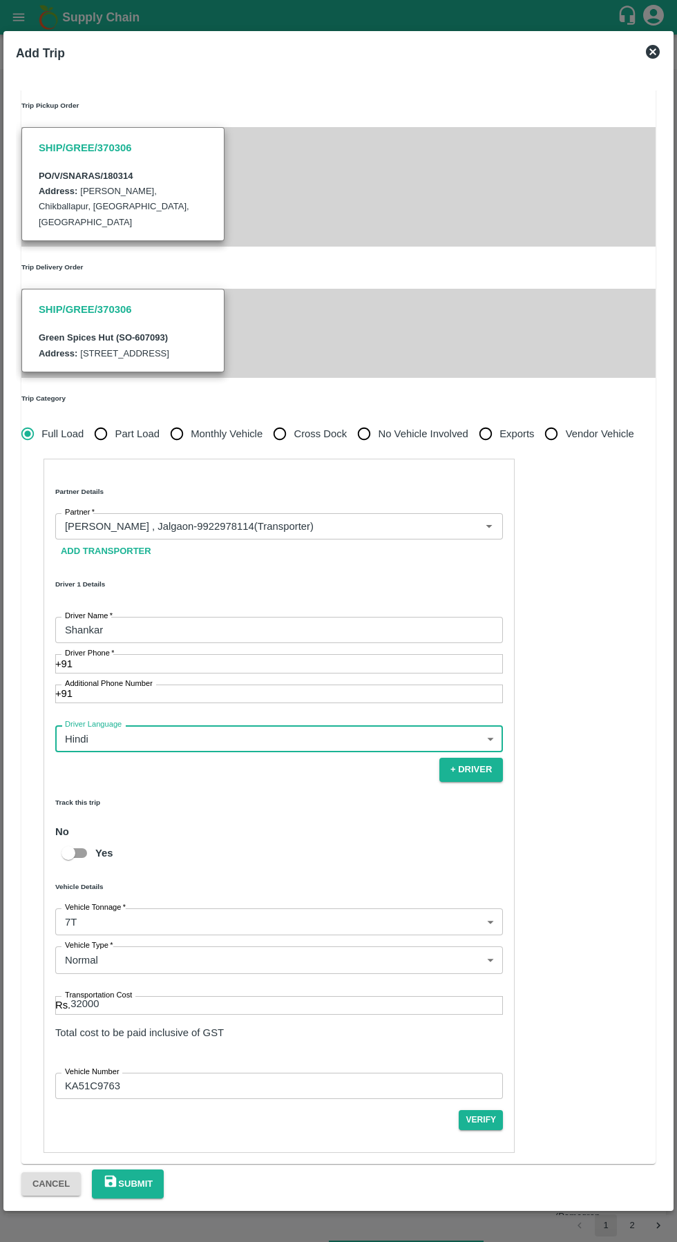
click at [164, 1170] on button "Submit" at bounding box center [128, 1184] width 72 height 29
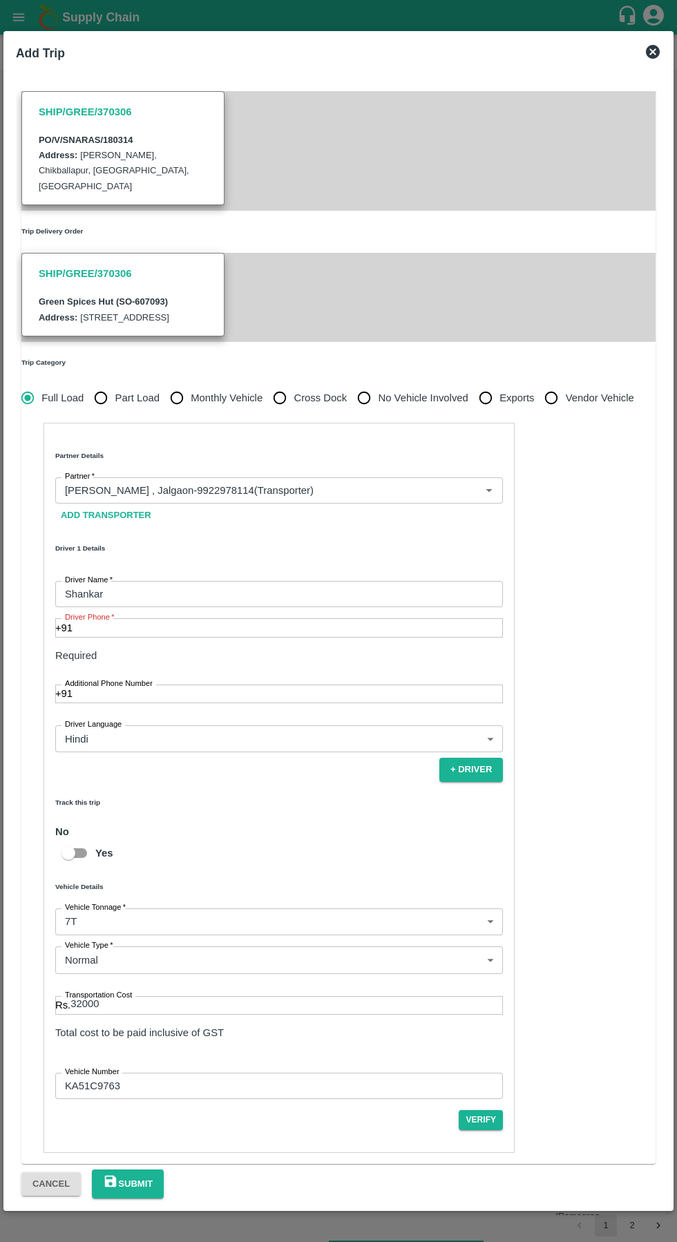
click at [203, 637] on input "Driver Phone   *" at bounding box center [288, 627] width 430 height 19
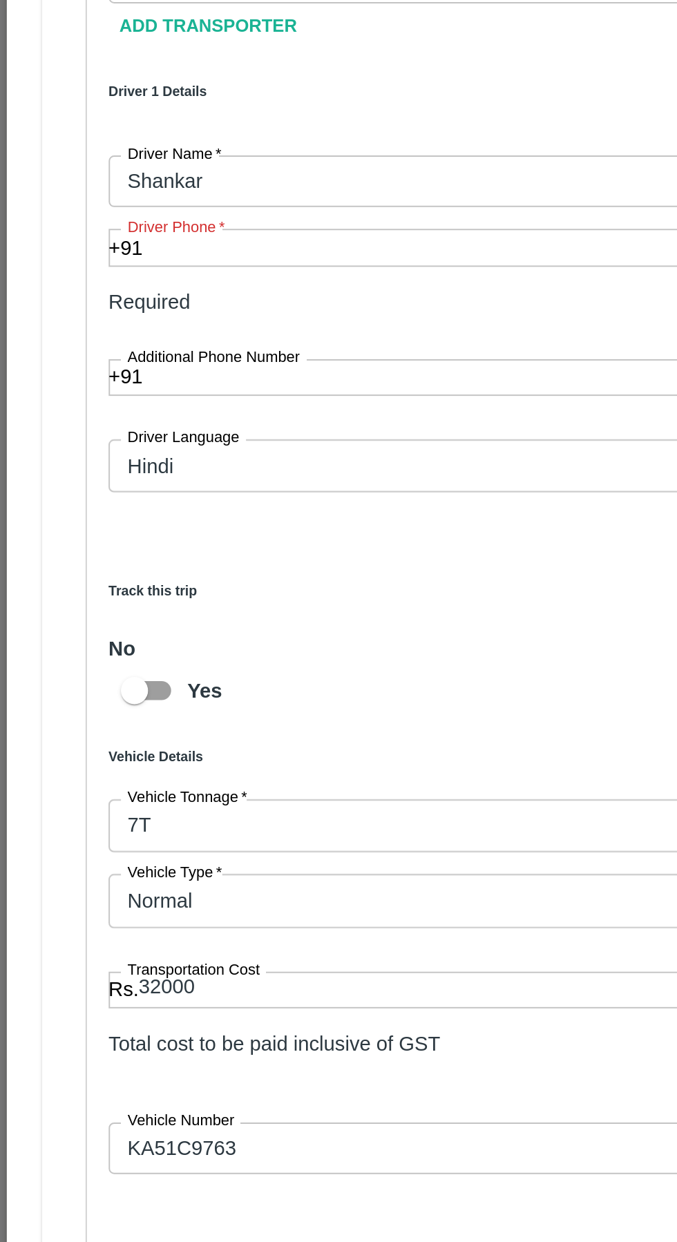
paste input "9538715876"
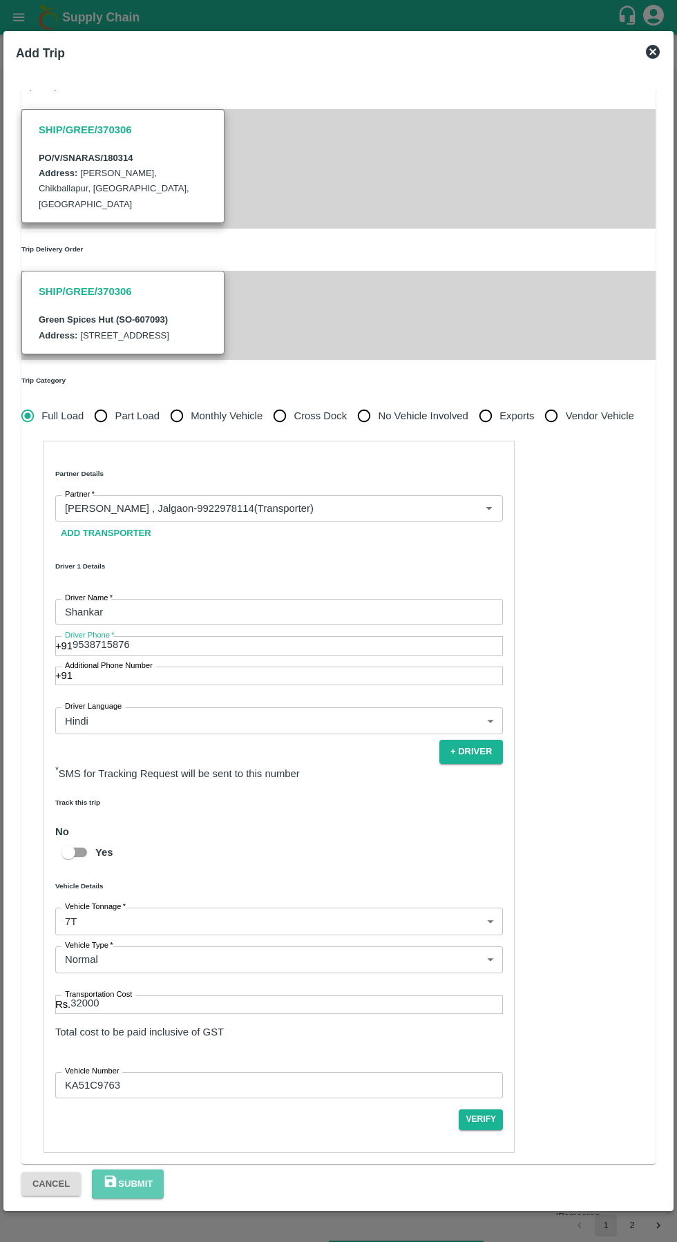
type input "9538715876"
click at [164, 1174] on button "Submit" at bounding box center [128, 1184] width 72 height 29
